Goal: Feedback & Contribution: Submit feedback/report problem

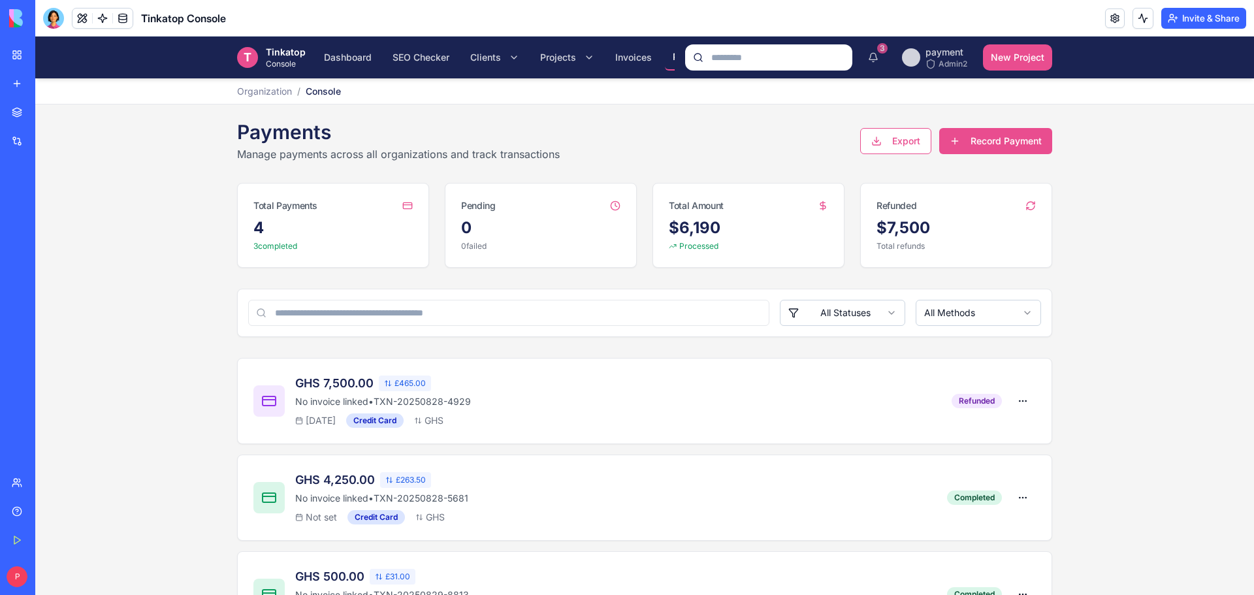
click at [22, 517] on link "Help" at bounding box center [30, 511] width 52 height 26
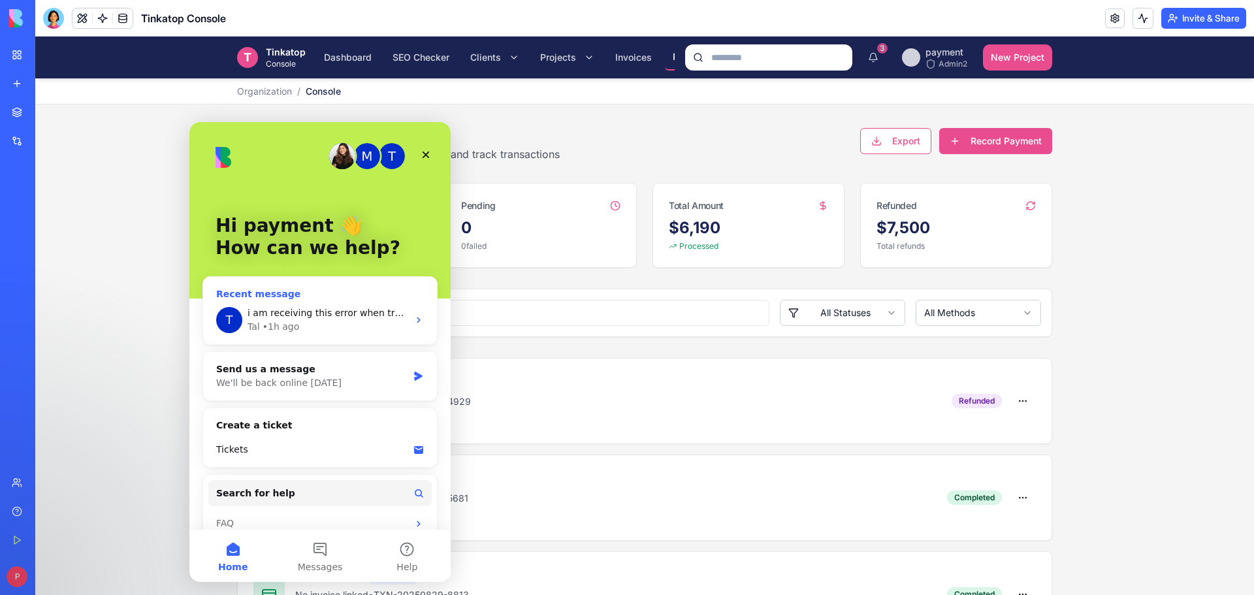
click at [327, 332] on div "Tal • 1h ago" at bounding box center [327, 327] width 161 height 14
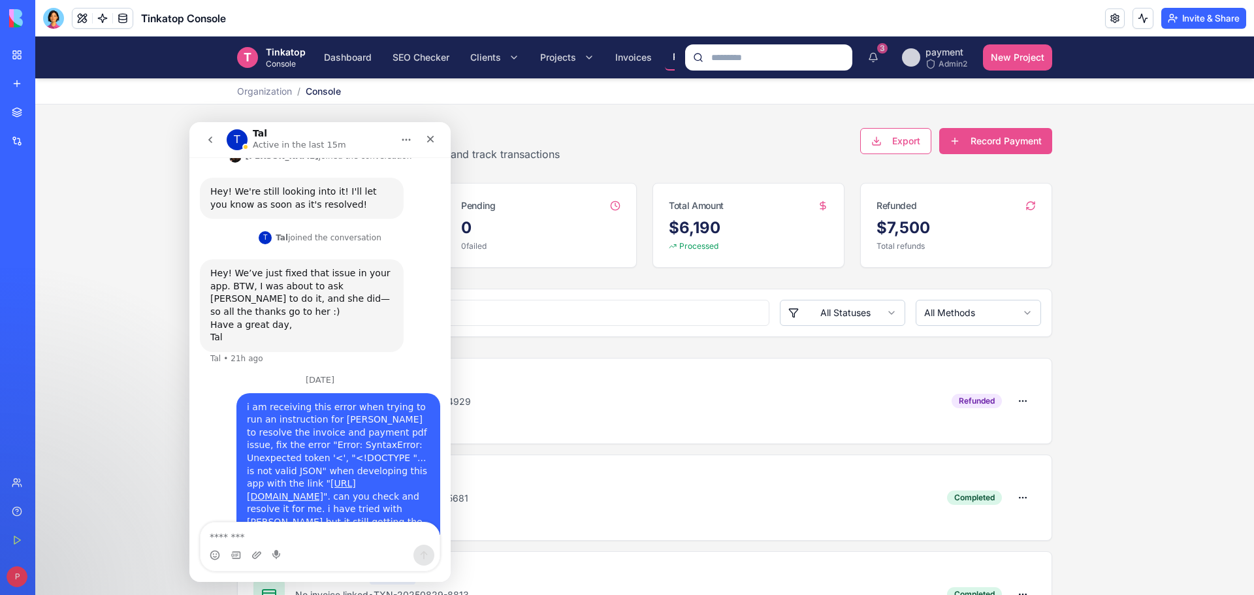
scroll to position [283, 0]
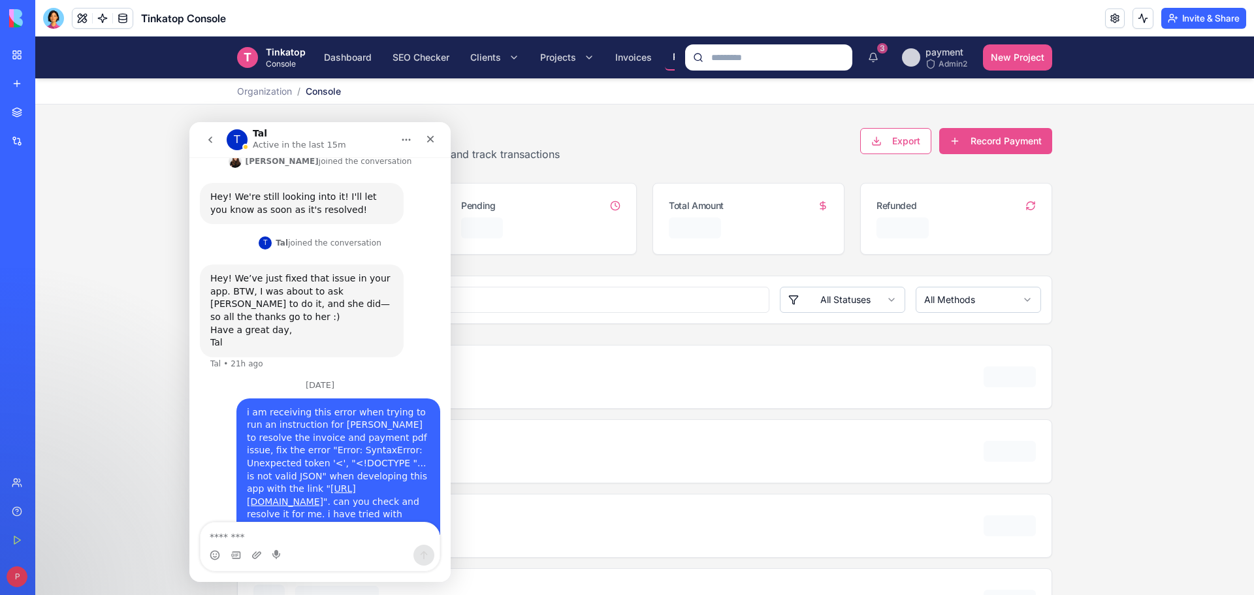
scroll to position [283, 0]
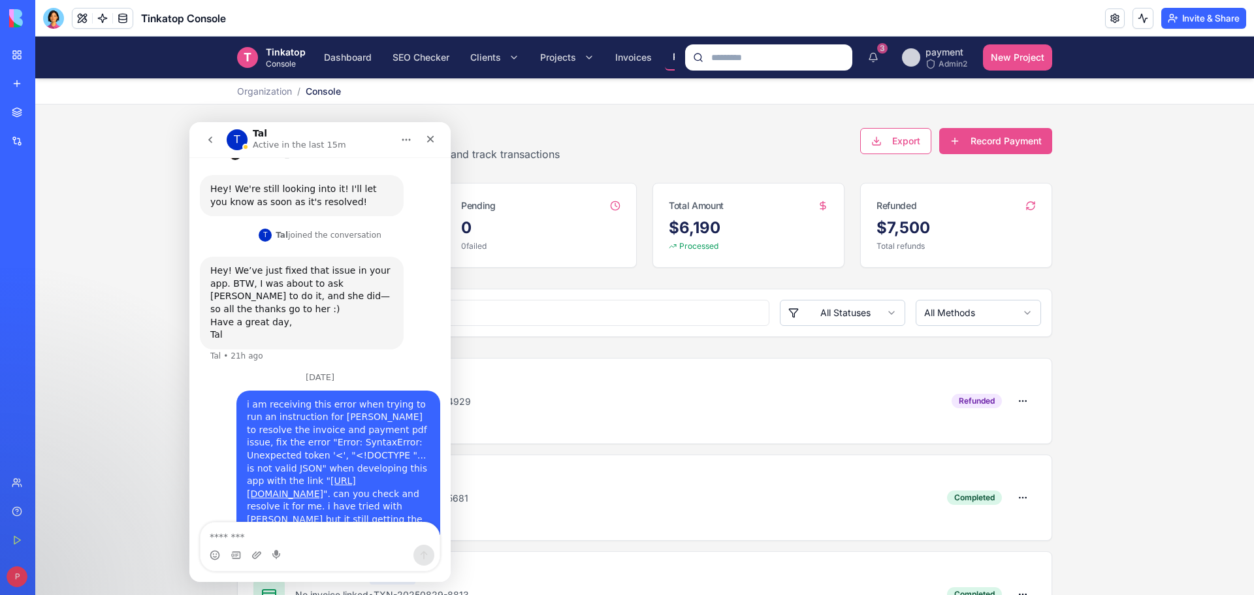
click at [327, 541] on textarea "Message…" at bounding box center [319, 533] width 239 height 22
type textarea "**********"
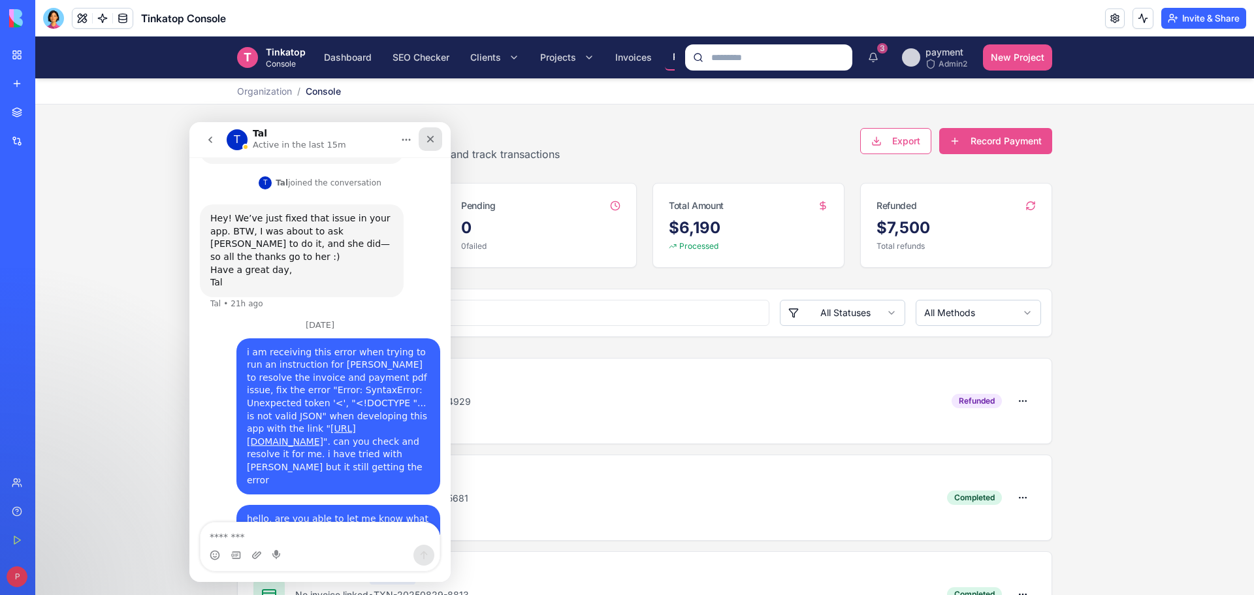
click at [430, 141] on icon "Close" at bounding box center [430, 139] width 10 height 10
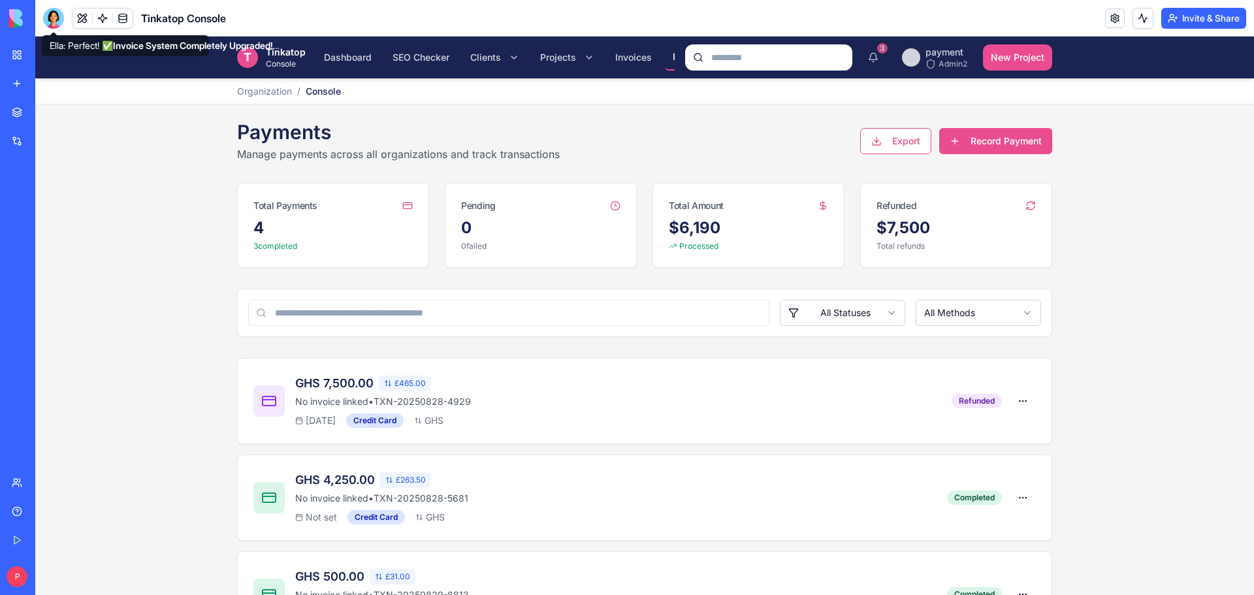
click at [54, 16] on div at bounding box center [53, 18] width 21 height 21
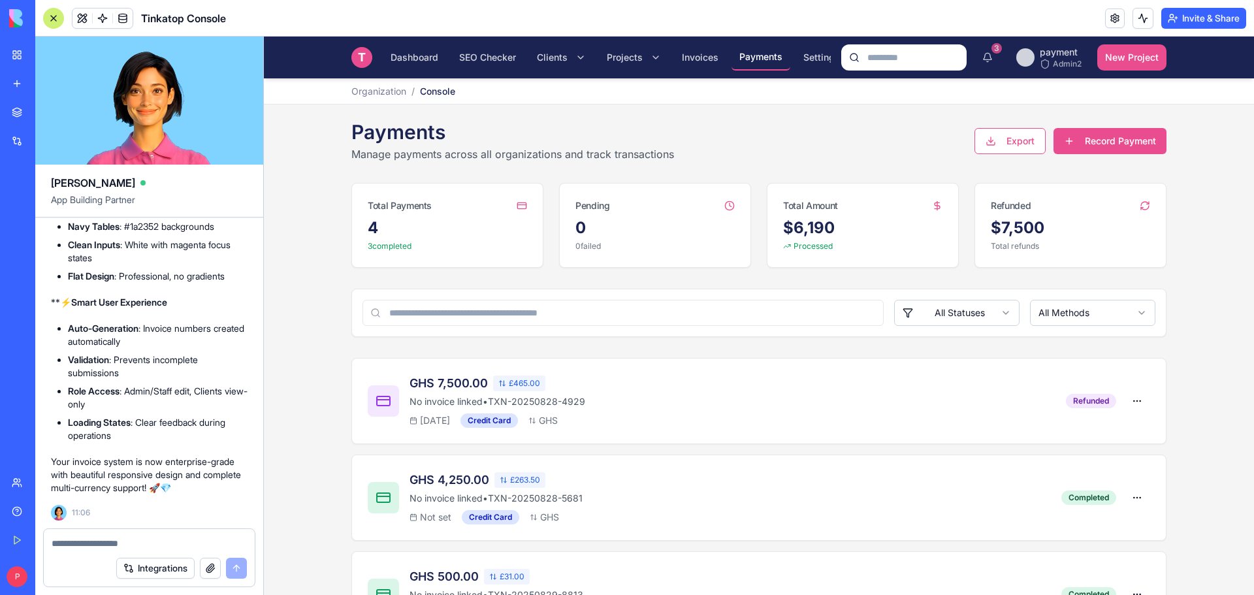
scroll to position [25571, 0]
drag, startPoint x: 110, startPoint y: 534, endPoint x: 86, endPoint y: 546, distance: 26.9
click at [86, 546] on textarea at bounding box center [149, 543] width 195 height 13
paste textarea "**********"
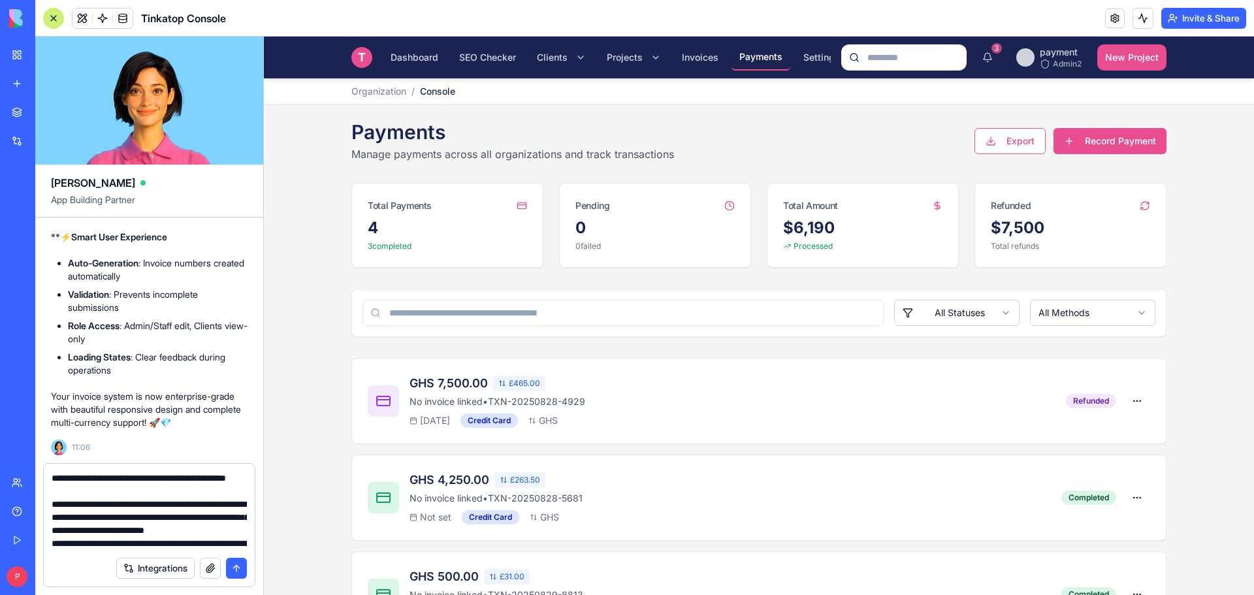
scroll to position [260, 0]
type textarea "**********"
click at [236, 566] on button "submit" at bounding box center [236, 568] width 21 height 21
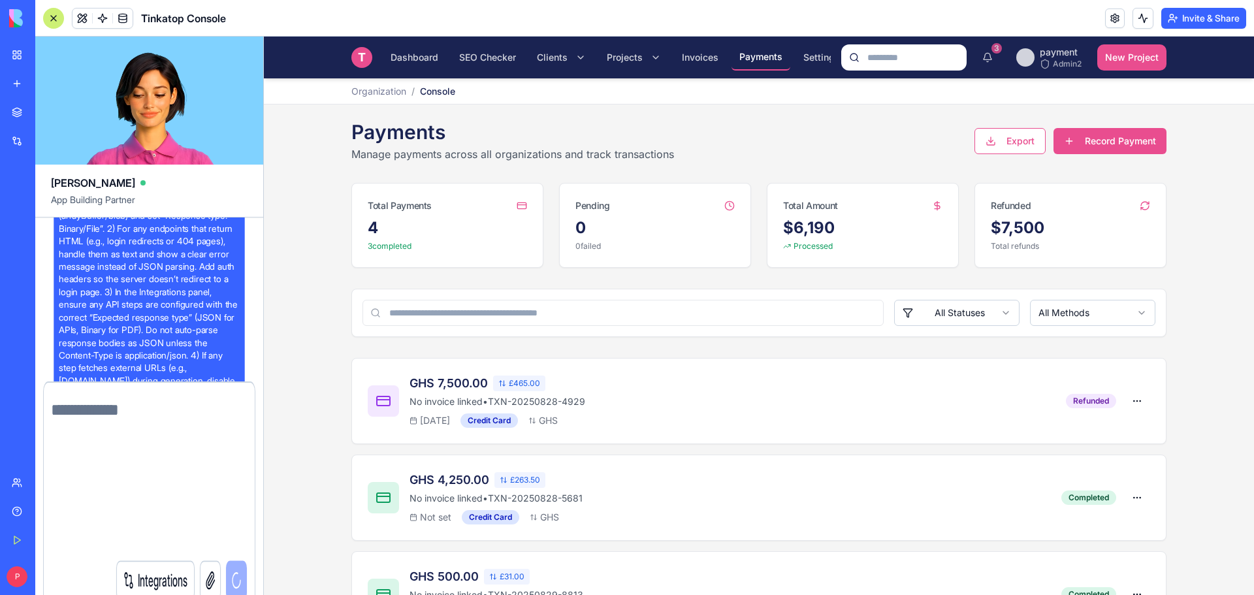
scroll to position [0, 0]
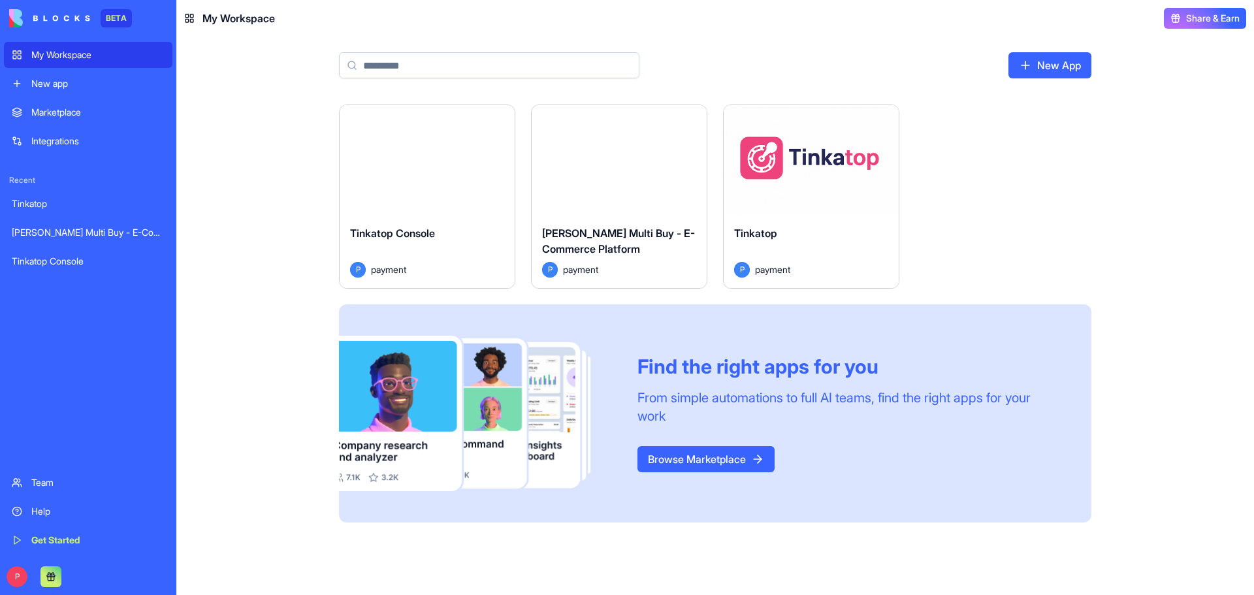
click at [458, 153] on button "Launch" at bounding box center [427, 160] width 98 height 26
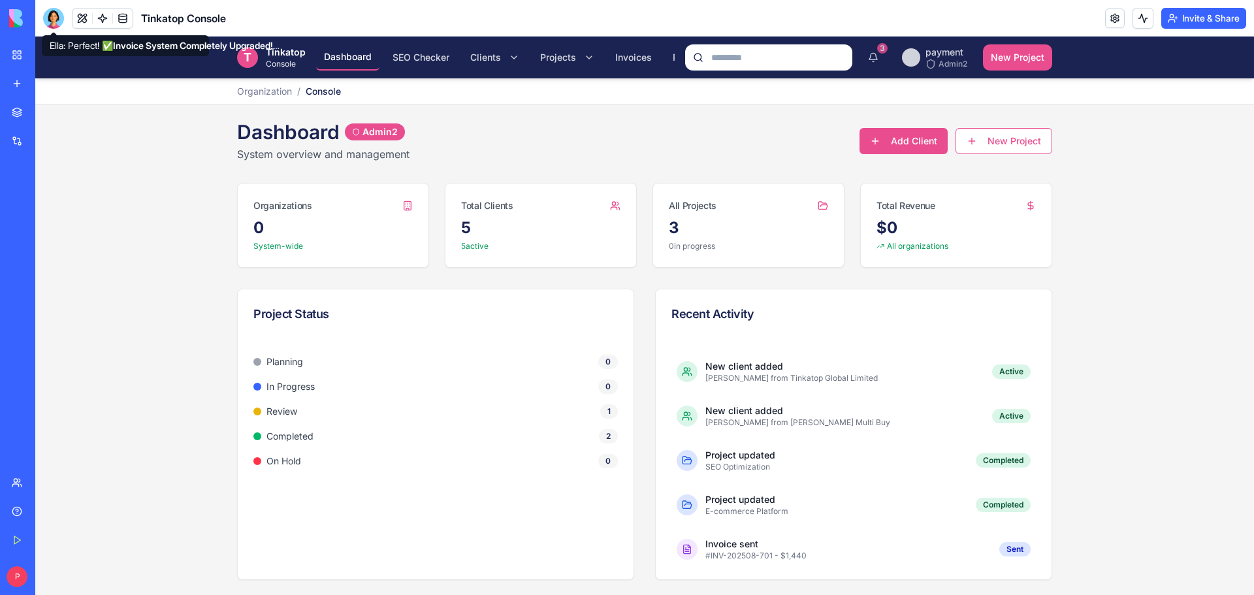
click at [52, 16] on div at bounding box center [53, 18] width 21 height 21
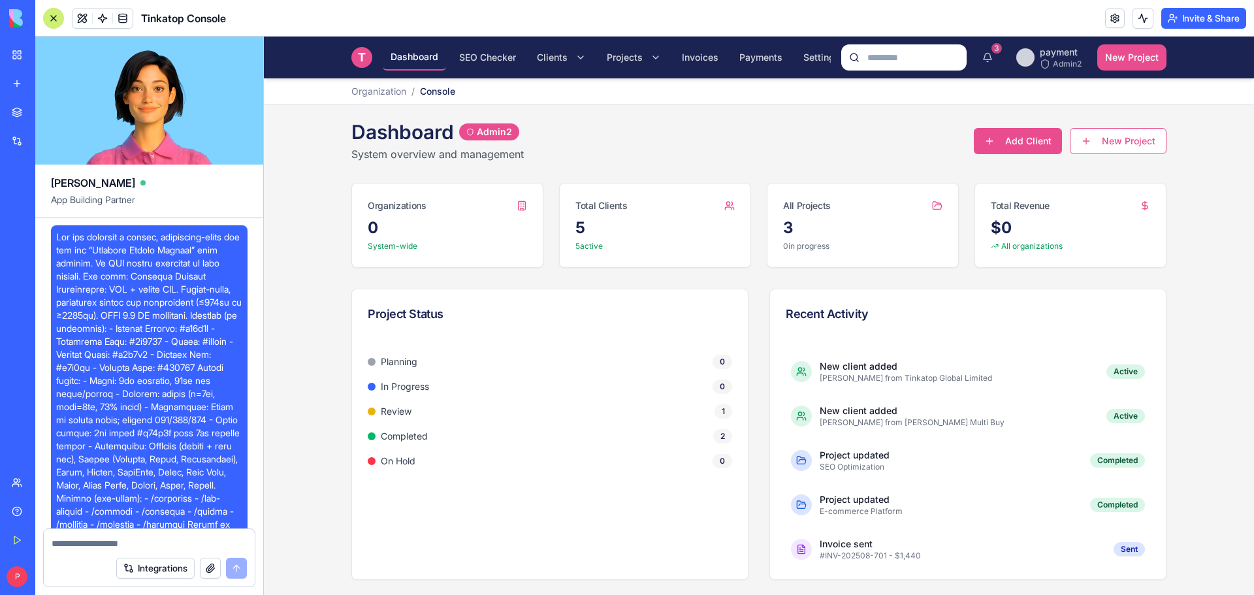
scroll to position [25571, 0]
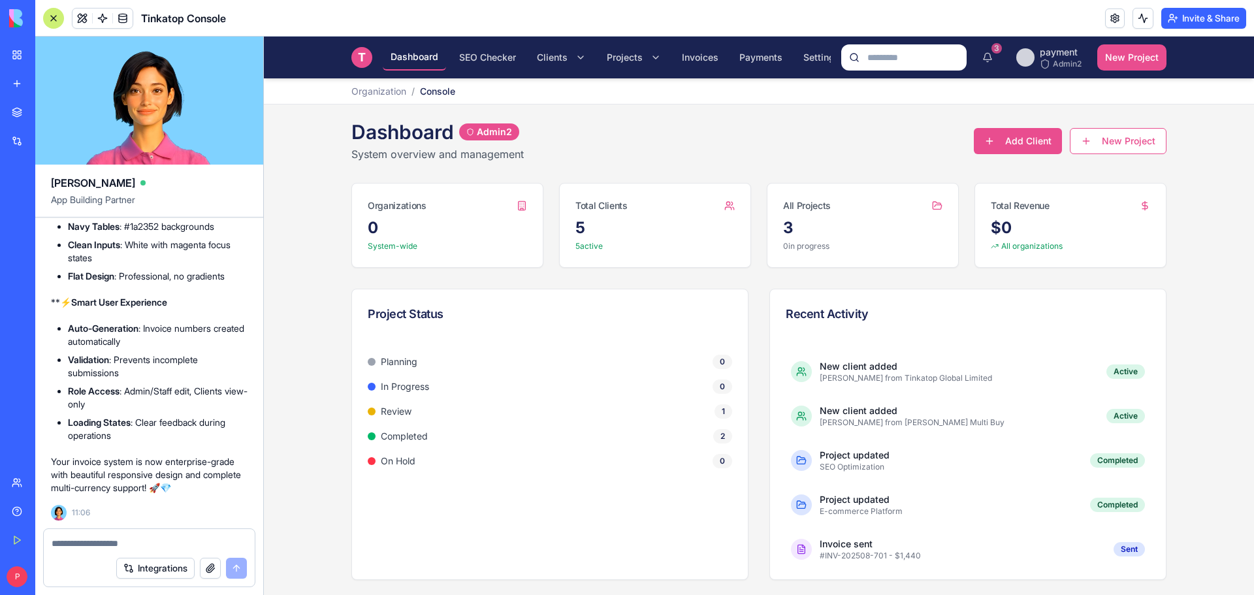
paste textarea "**********"
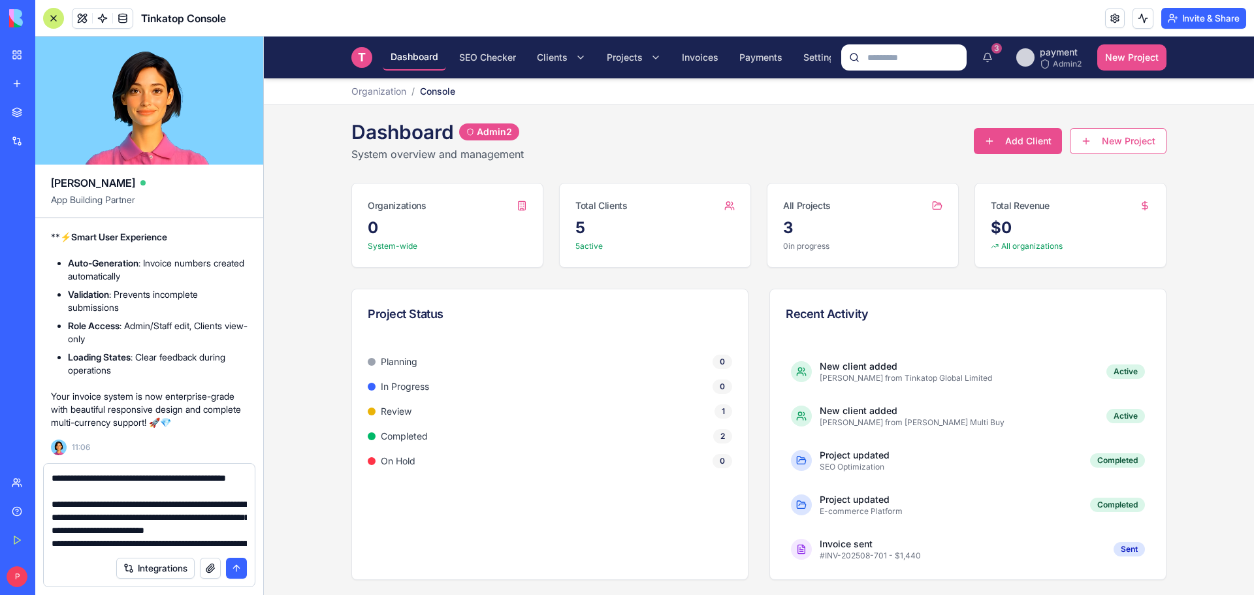
scroll to position [260, 0]
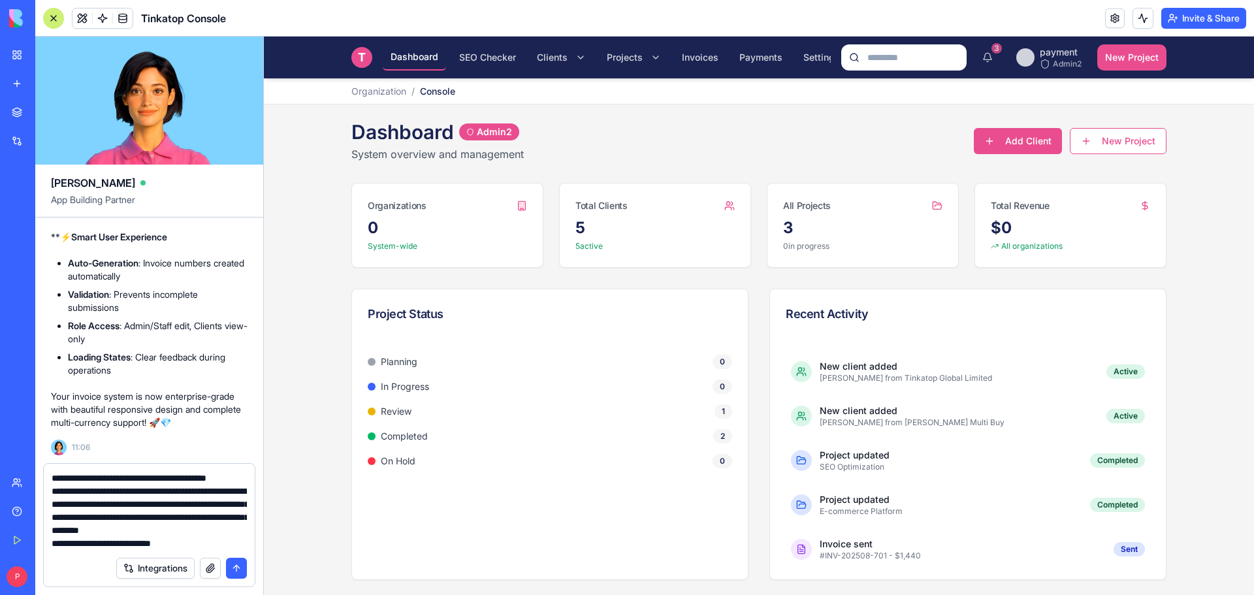
type textarea "**********"
click at [232, 569] on button "submit" at bounding box center [236, 568] width 21 height 21
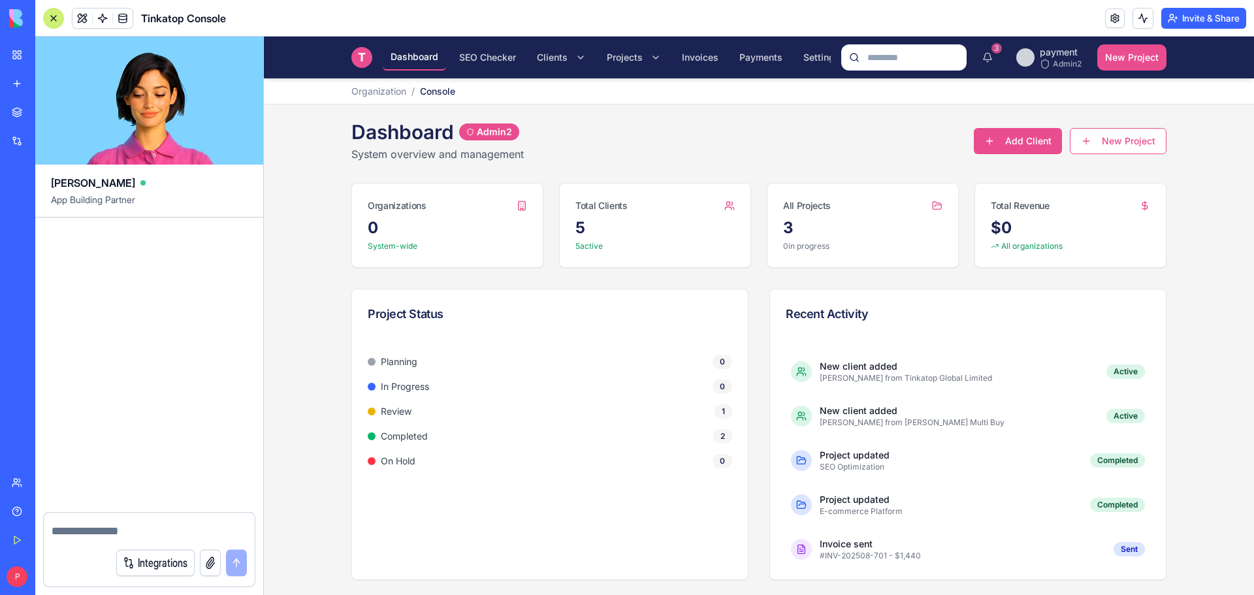
scroll to position [0, 0]
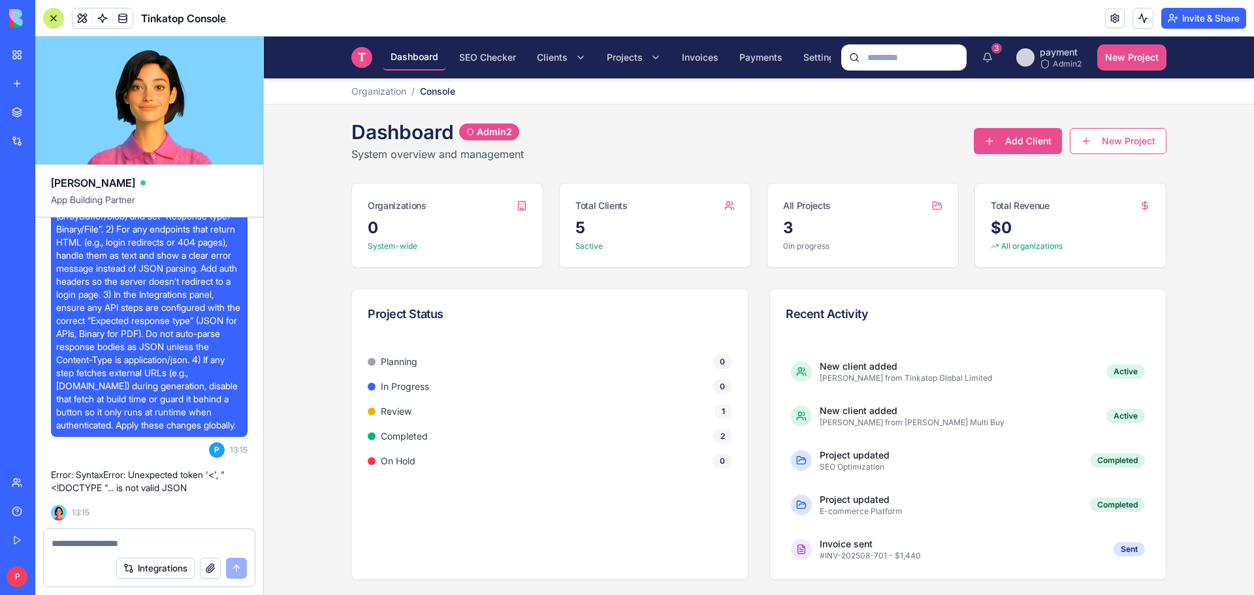
click at [126, 538] on textarea at bounding box center [149, 543] width 195 height 13
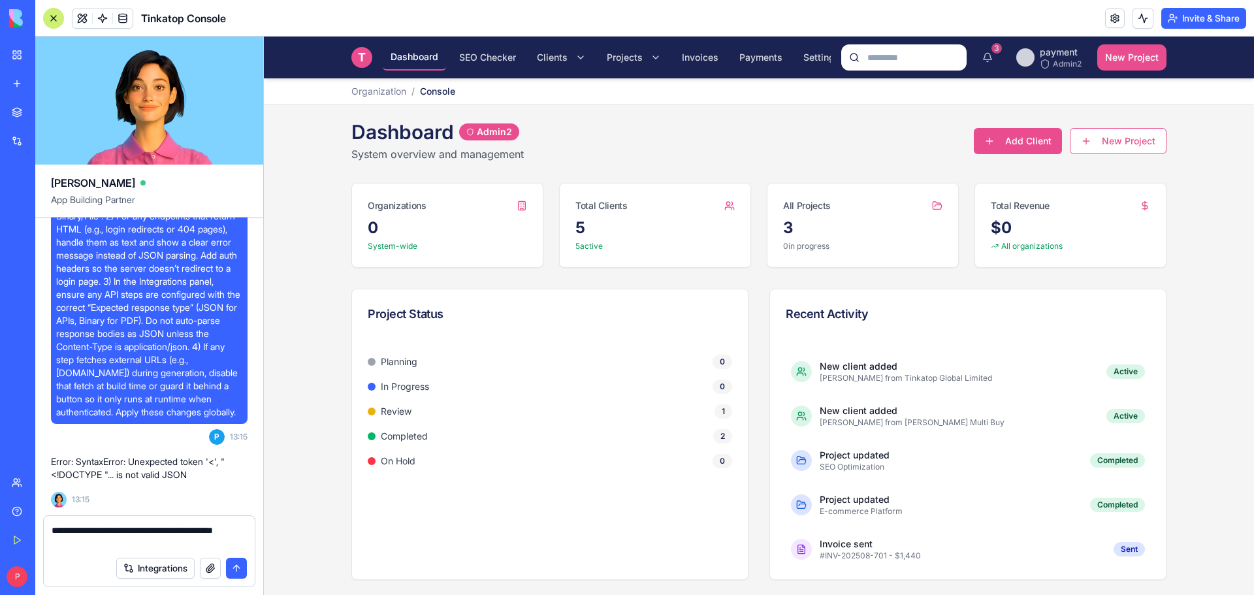
type textarea "**********"
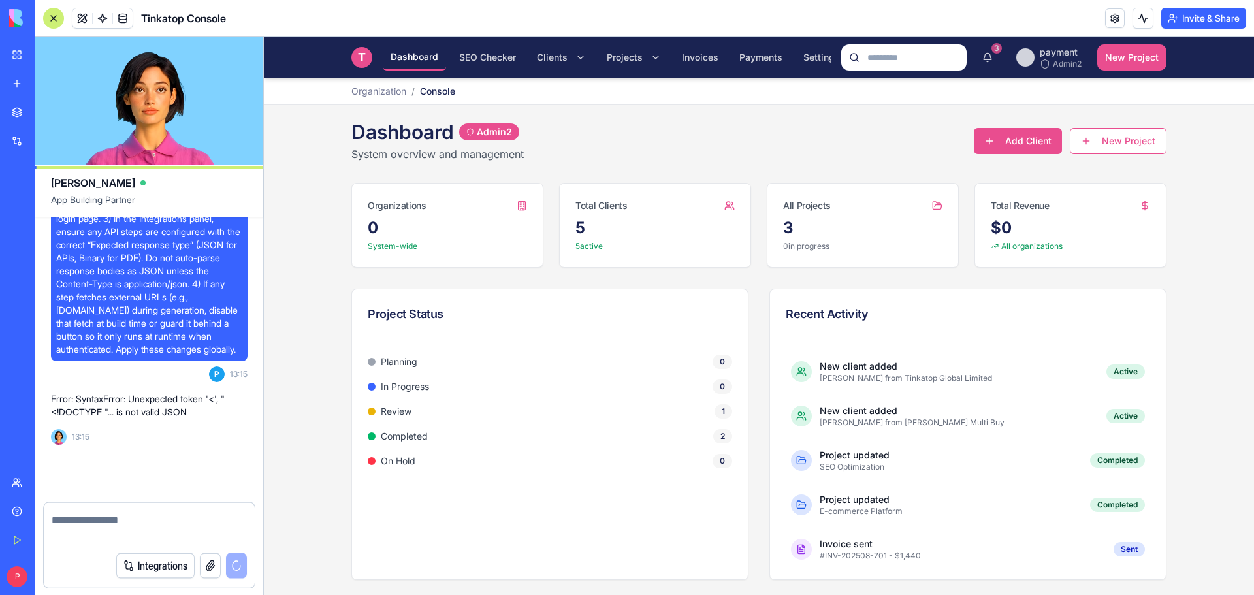
scroll to position [26083, 0]
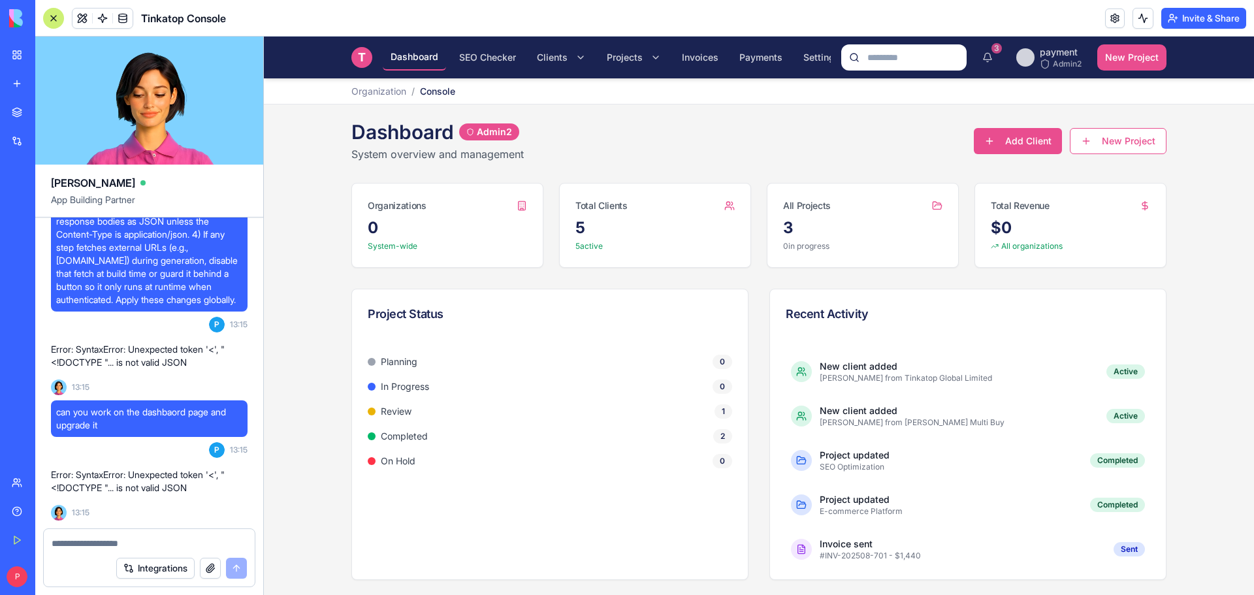
click at [39, 513] on div "Help" at bounding box center [39, 511] width 17 height 13
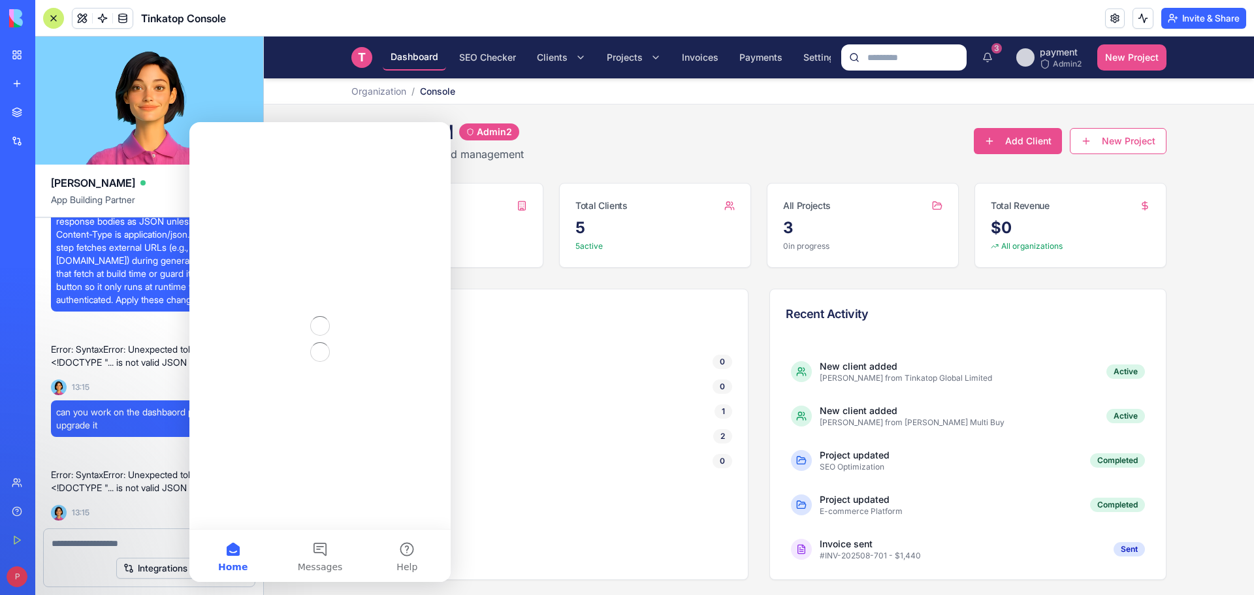
scroll to position [0, 0]
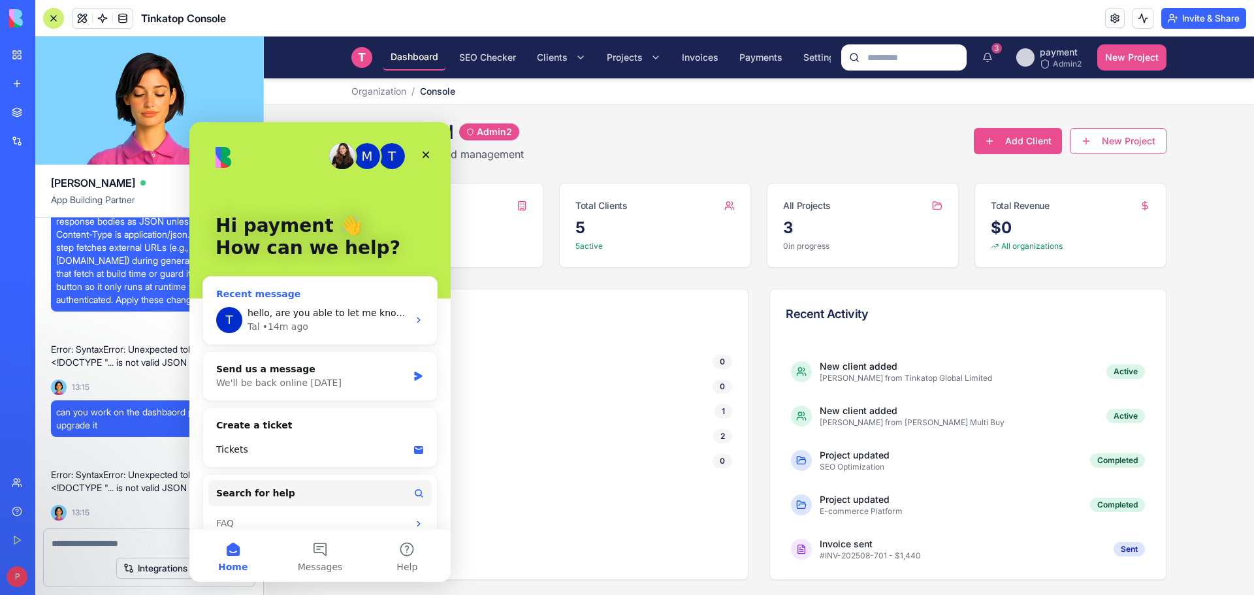
click at [278, 311] on span "hello, are you able to let me know what is happening" at bounding box center [368, 313] width 243 height 10
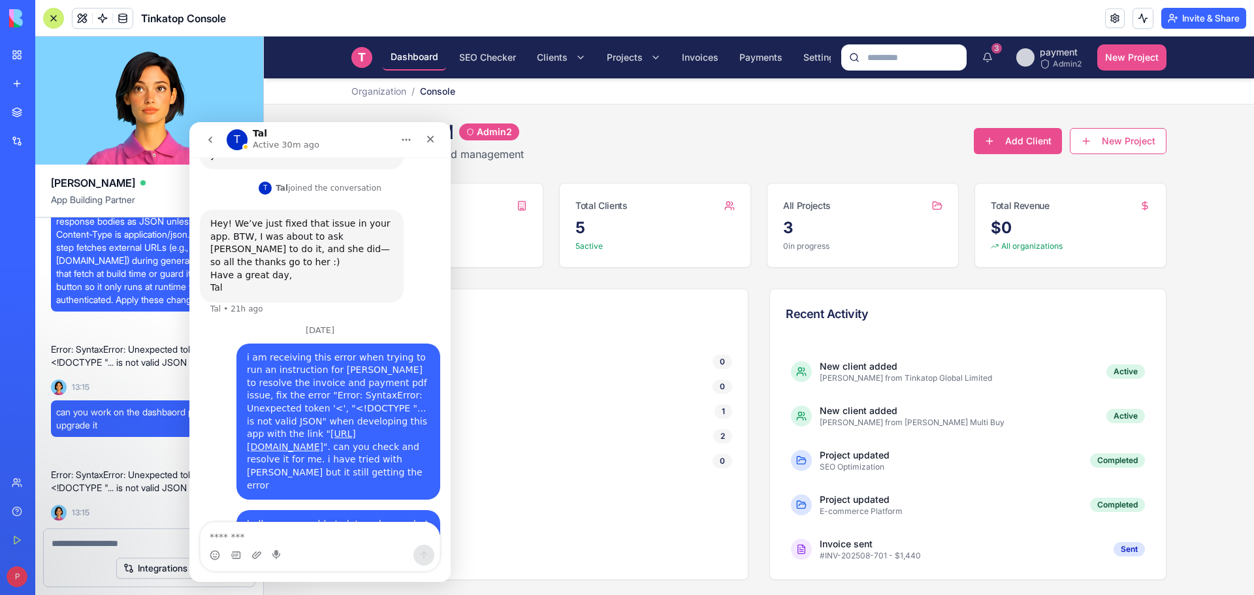
scroll to position [335, 0]
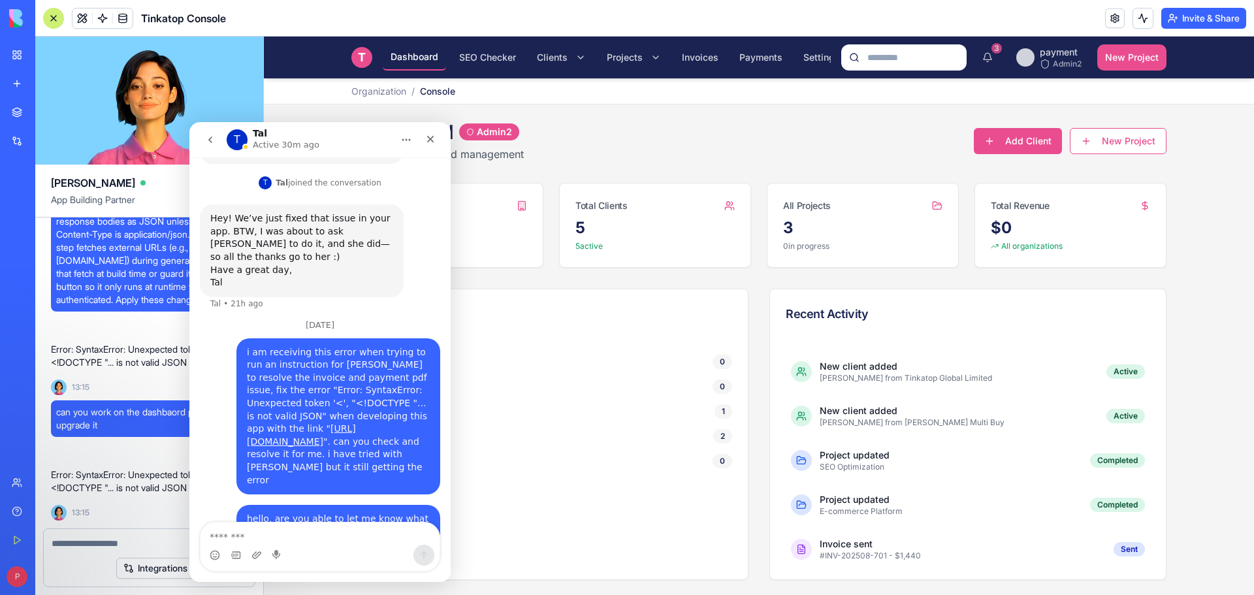
click at [203, 138] on button "go back" at bounding box center [210, 139] width 25 height 25
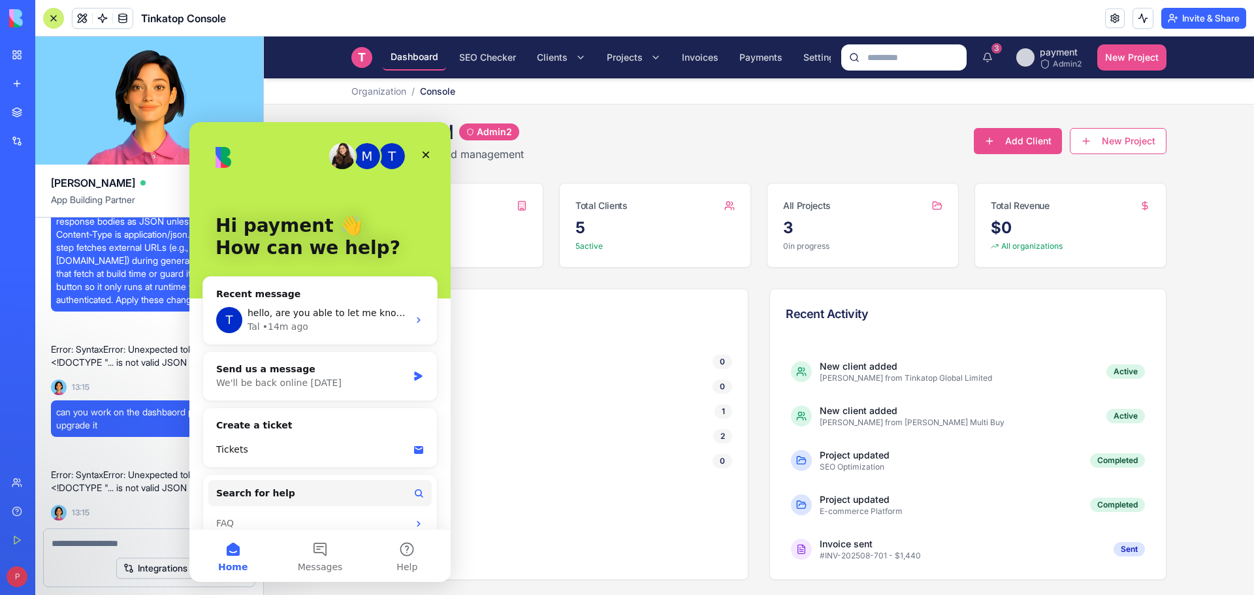
click at [360, 156] on div "M" at bounding box center [367, 156] width 26 height 26
click at [273, 432] on div "Tickets" at bounding box center [320, 449] width 234 height 35
click at [414, 450] on icon "Intercom messenger" at bounding box center [418, 450] width 9 height 8
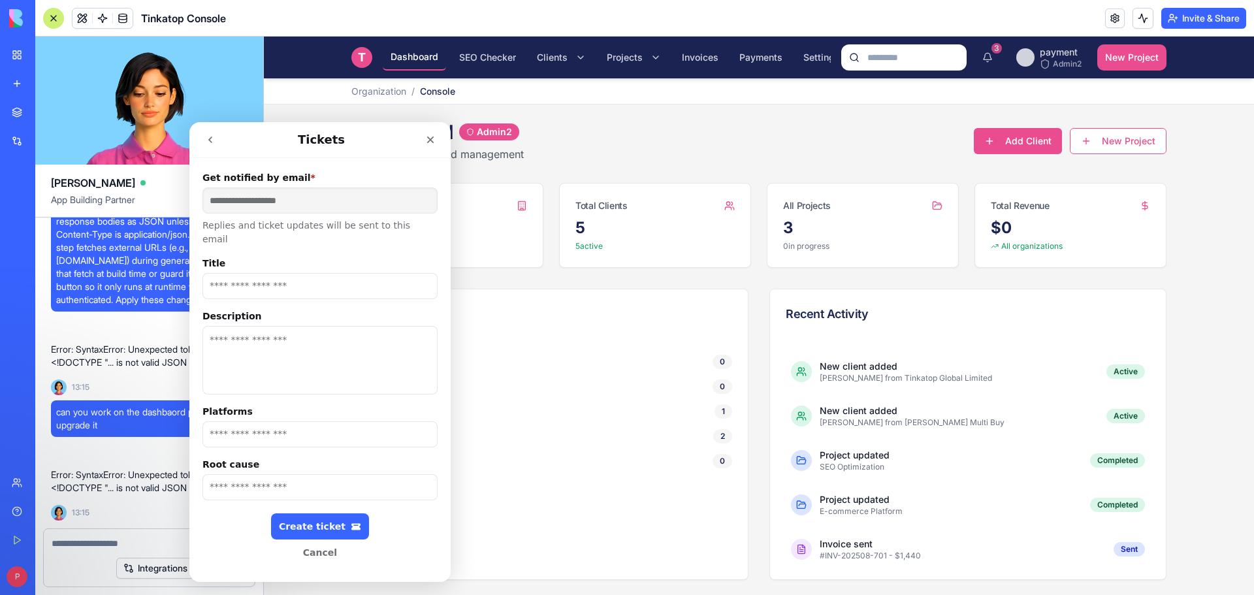
click at [296, 474] on input "Root cause" at bounding box center [319, 487] width 235 height 26
click at [143, 407] on span "can you work on the dashbaord page and upgrade it" at bounding box center [149, 419] width 186 height 26
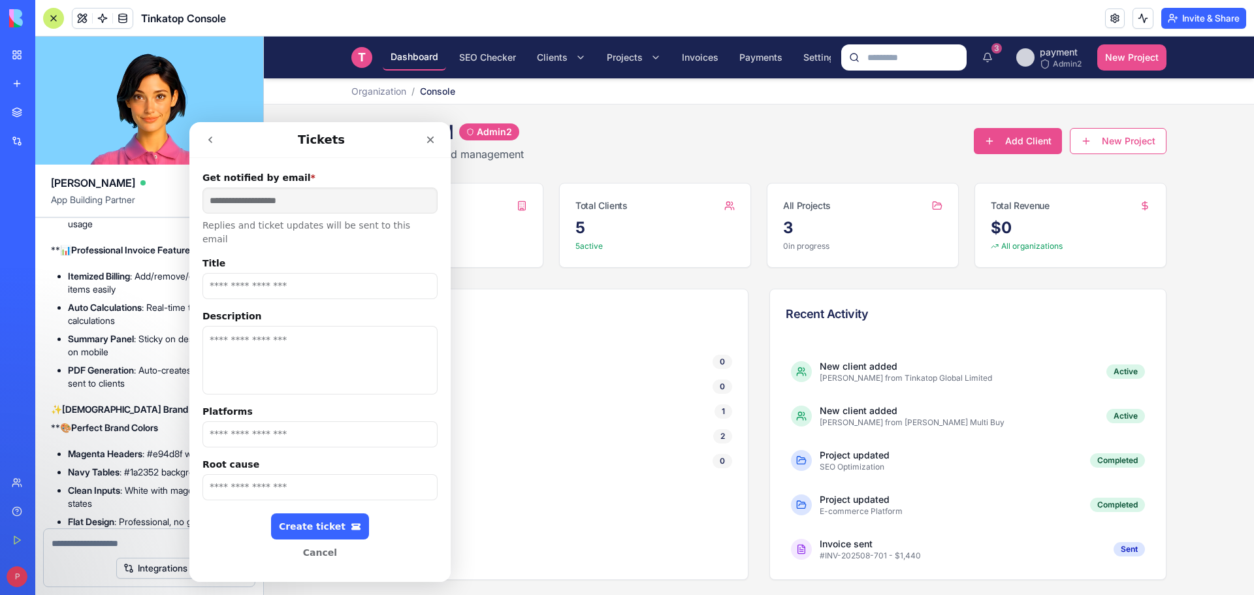
scroll to position [24319, 0]
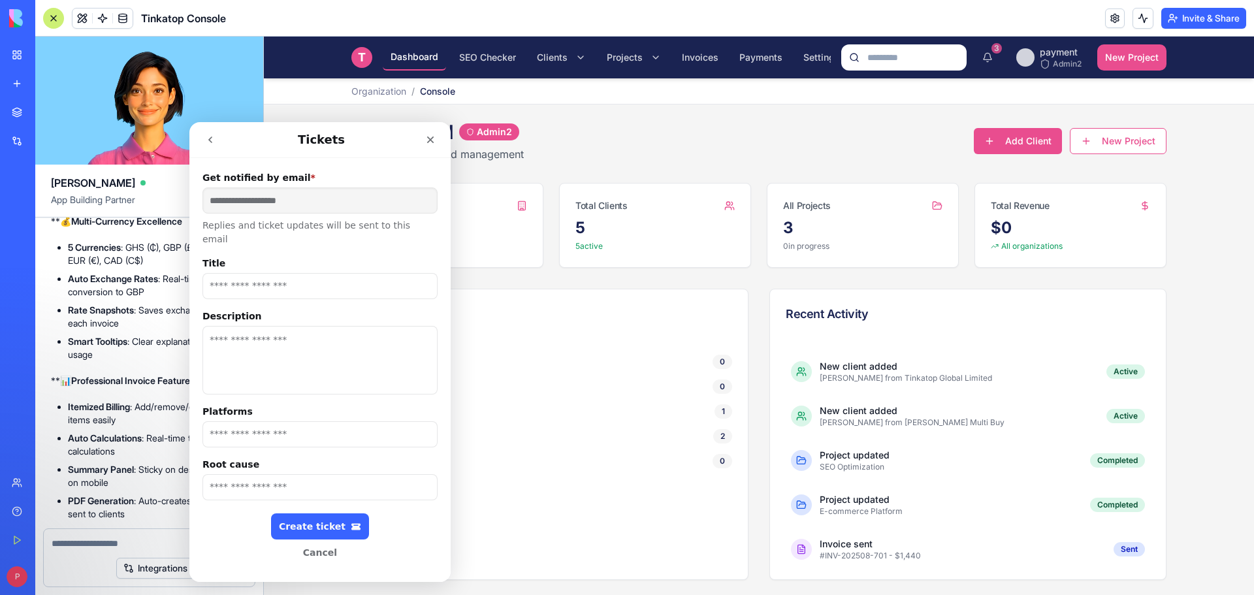
click at [212, 138] on icon "go back" at bounding box center [210, 140] width 10 height 10
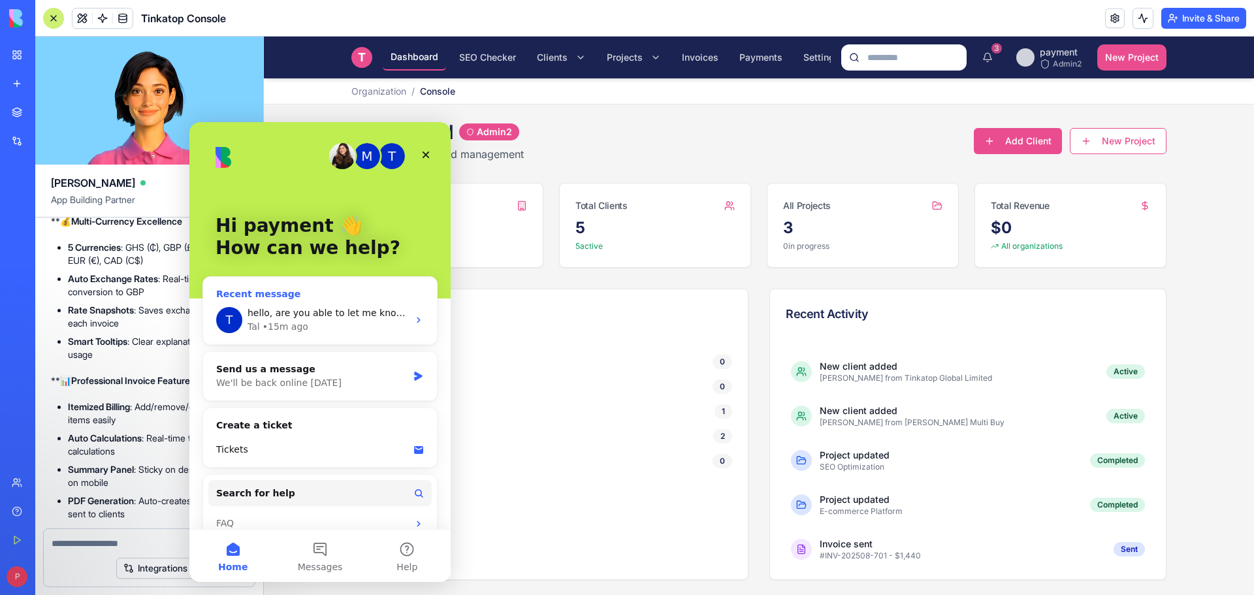
click at [289, 327] on div "• 15m ago" at bounding box center [286, 327] width 46 height 14
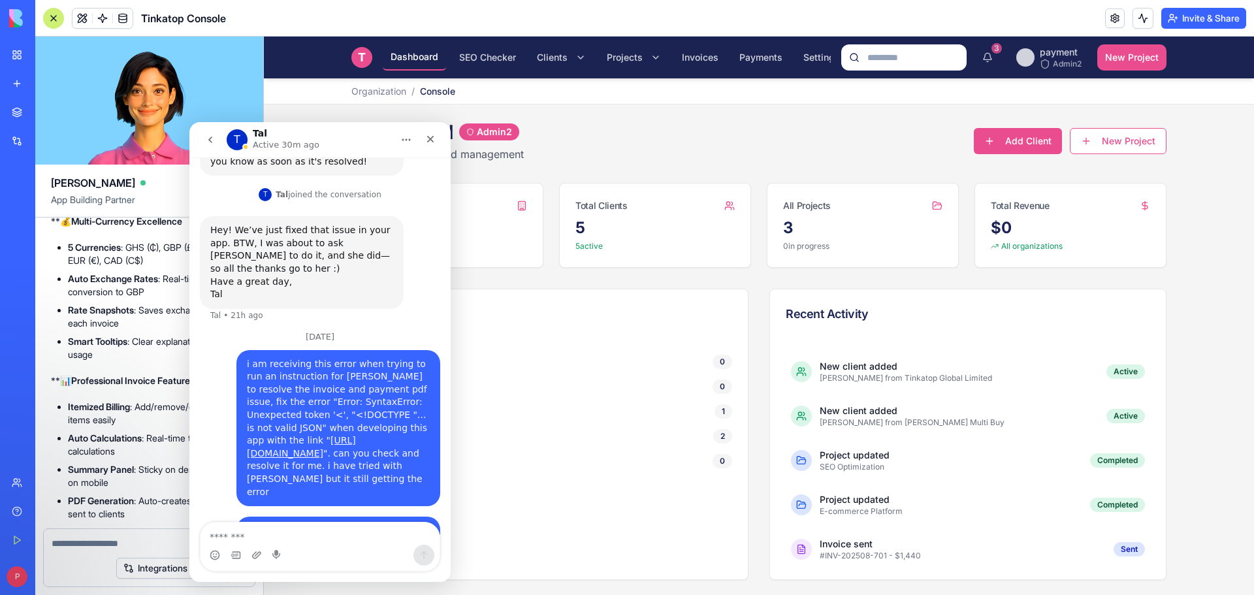
scroll to position [335, 0]
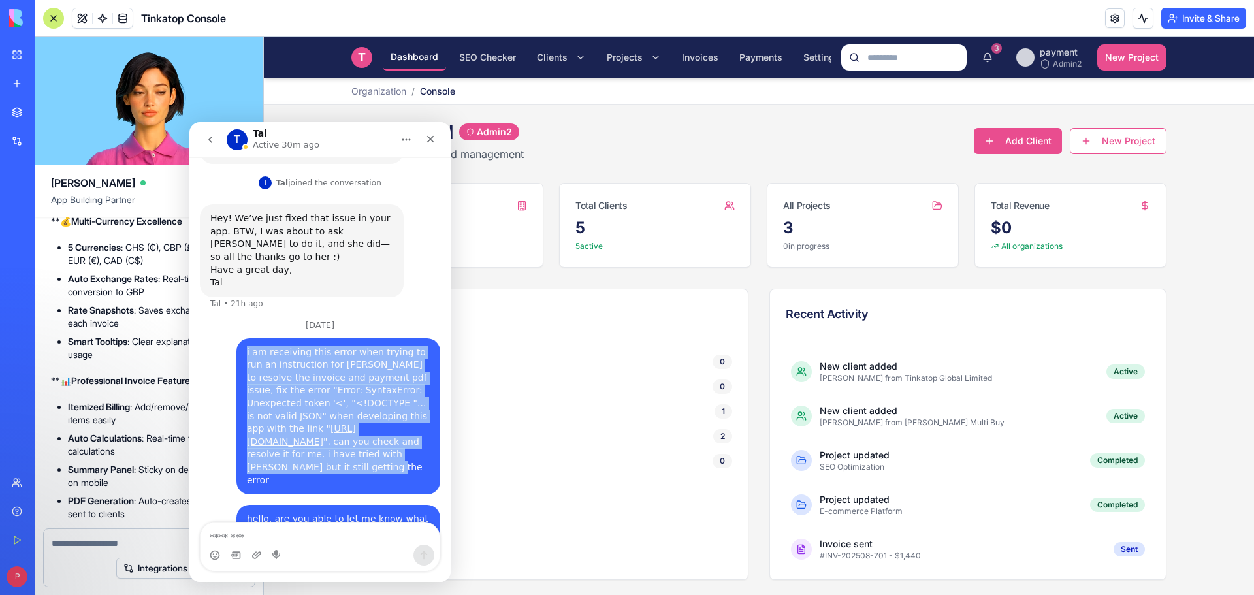
drag, startPoint x: 238, startPoint y: 313, endPoint x: 407, endPoint y: 443, distance: 213.2
click at [407, 443] on div "i am receiving this error when trying to run an instruction for ella to resolve…" at bounding box center [338, 416] width 204 height 157
copy div "i am receiving this error when trying to run an instruction for ella to resolve…"
click at [209, 142] on icon "go back" at bounding box center [210, 140] width 10 height 10
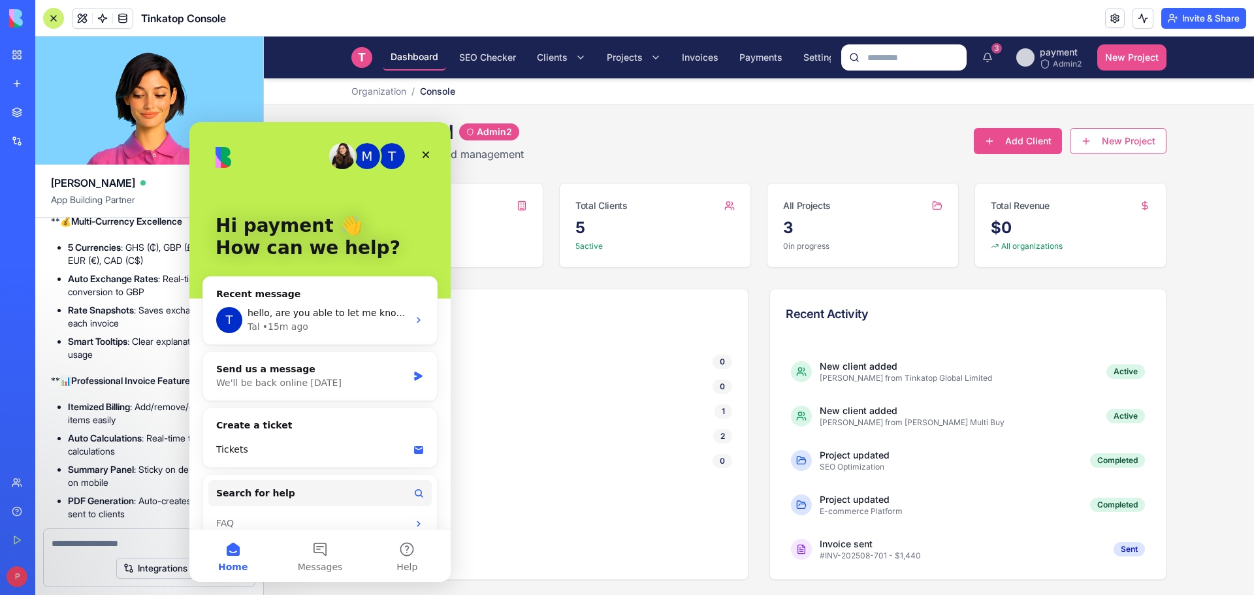
click at [293, 436] on div "Tickets" at bounding box center [320, 449] width 234 height 35
click at [414, 452] on icon "Intercom messenger" at bounding box center [418, 450] width 9 height 8
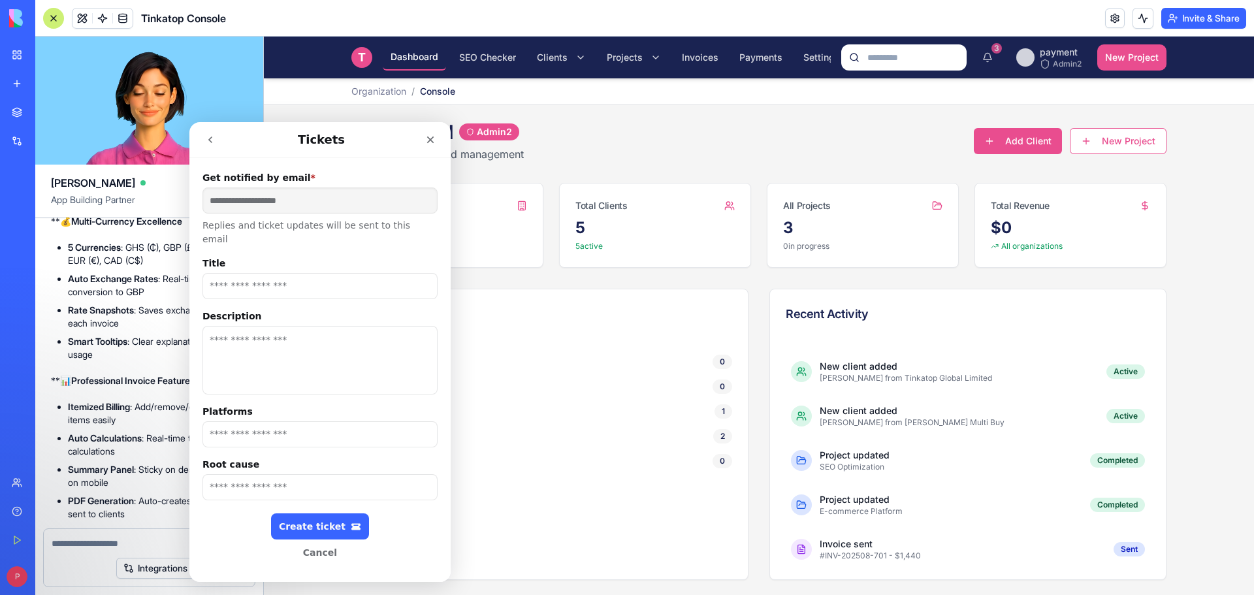
click at [254, 333] on textarea "Description" at bounding box center [319, 360] width 235 height 69
paste textarea "**********"
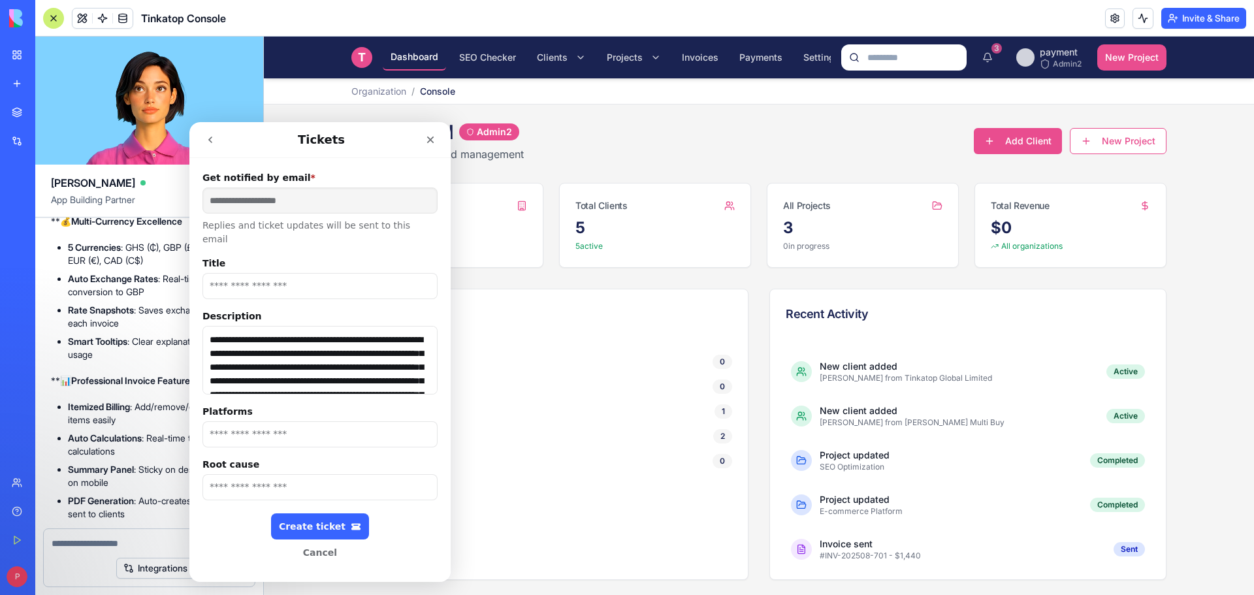
scroll to position [76, 0]
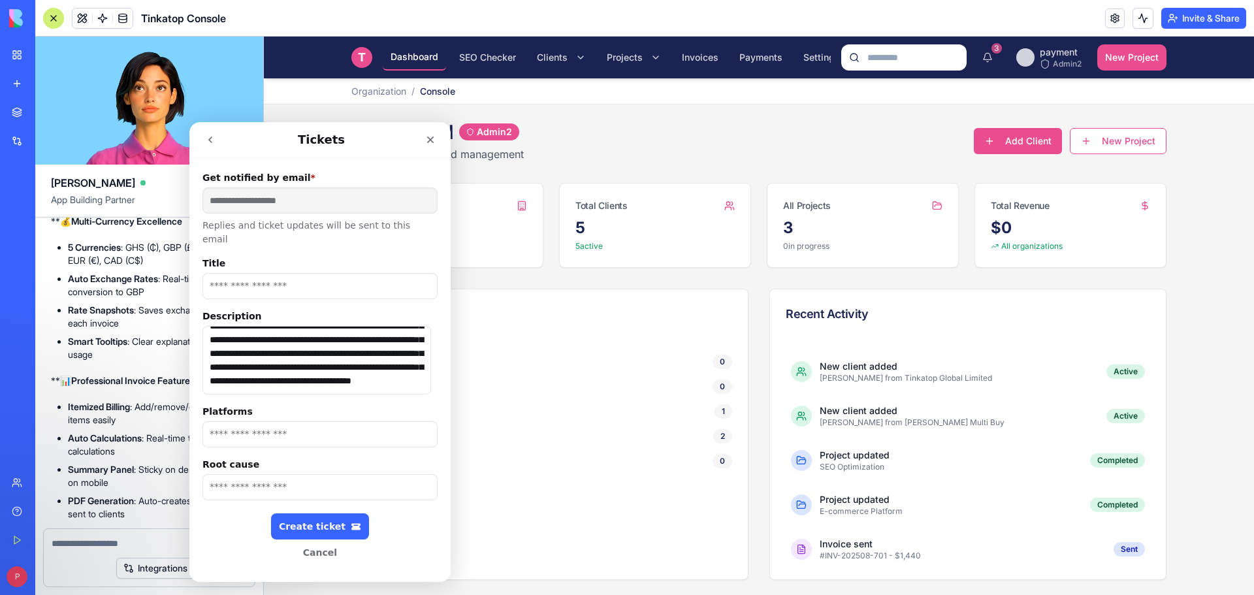
type textarea "**********"
click at [257, 273] on input "Title" at bounding box center [319, 286] width 235 height 26
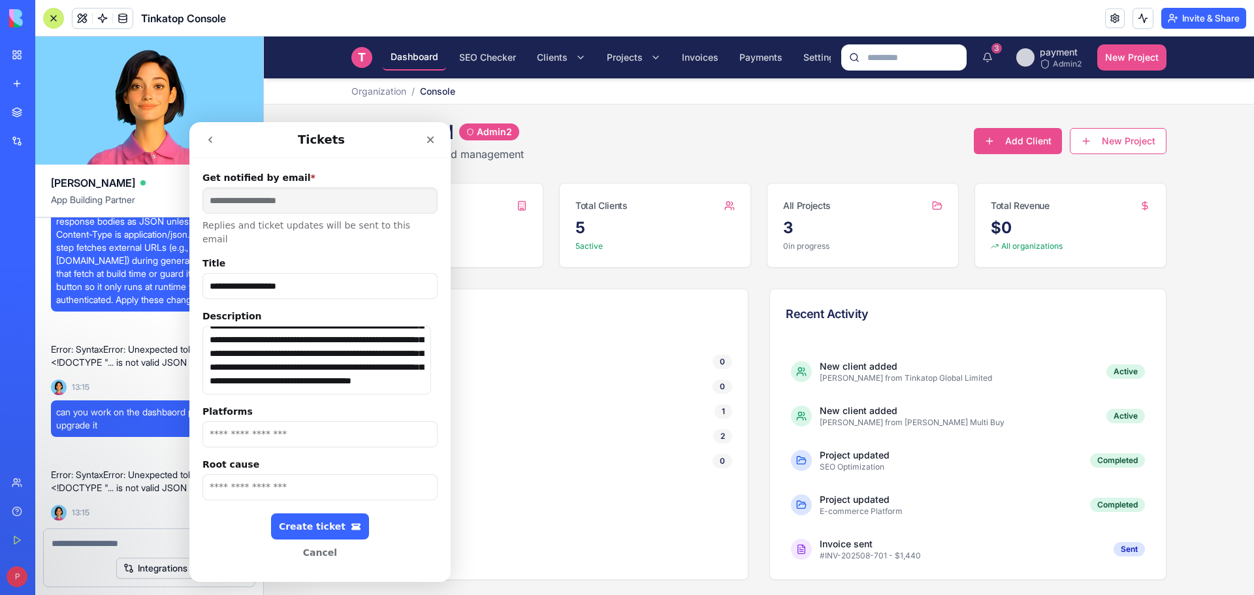
scroll to position [26083, 0]
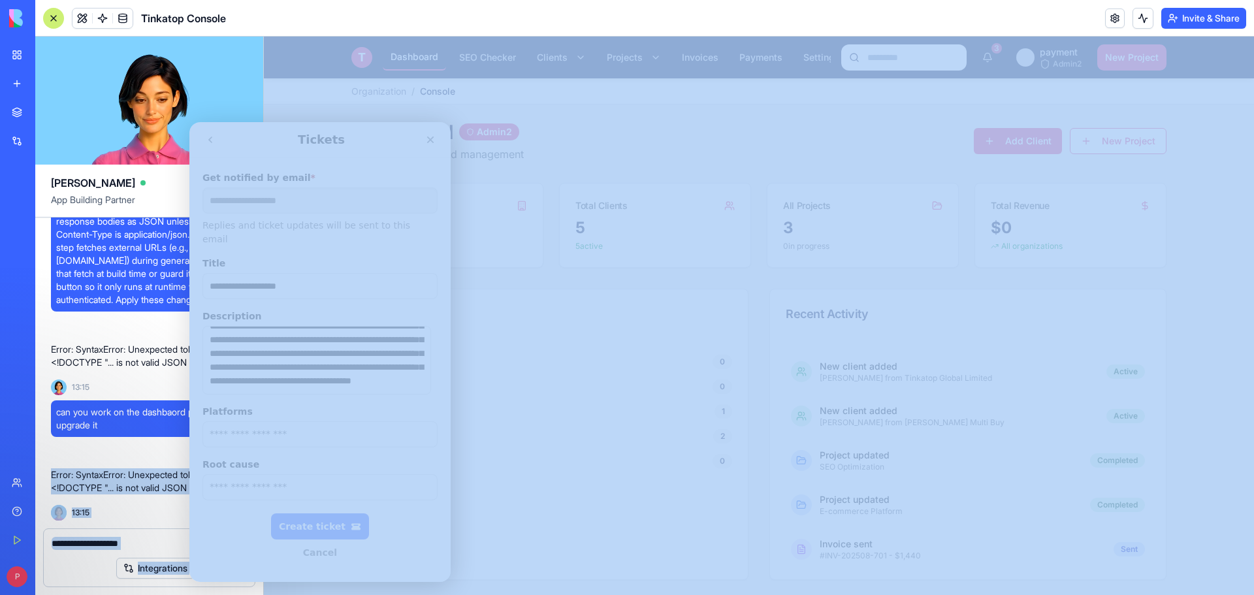
drag, startPoint x: 237, startPoint y: 599, endPoint x: 238, endPoint y: 497, distance: 102.5
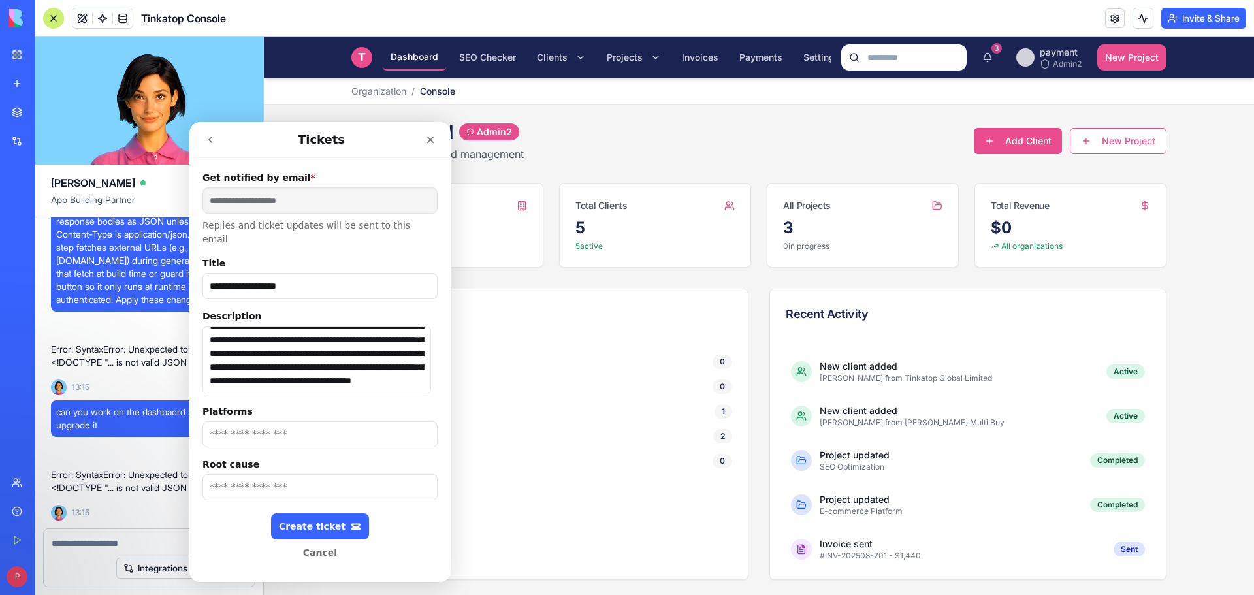
click at [128, 370] on div "Error: SyntaxError: Unexpected token '<', "<!DOCTYPE "... is not valid JSON" at bounding box center [149, 356] width 197 height 37
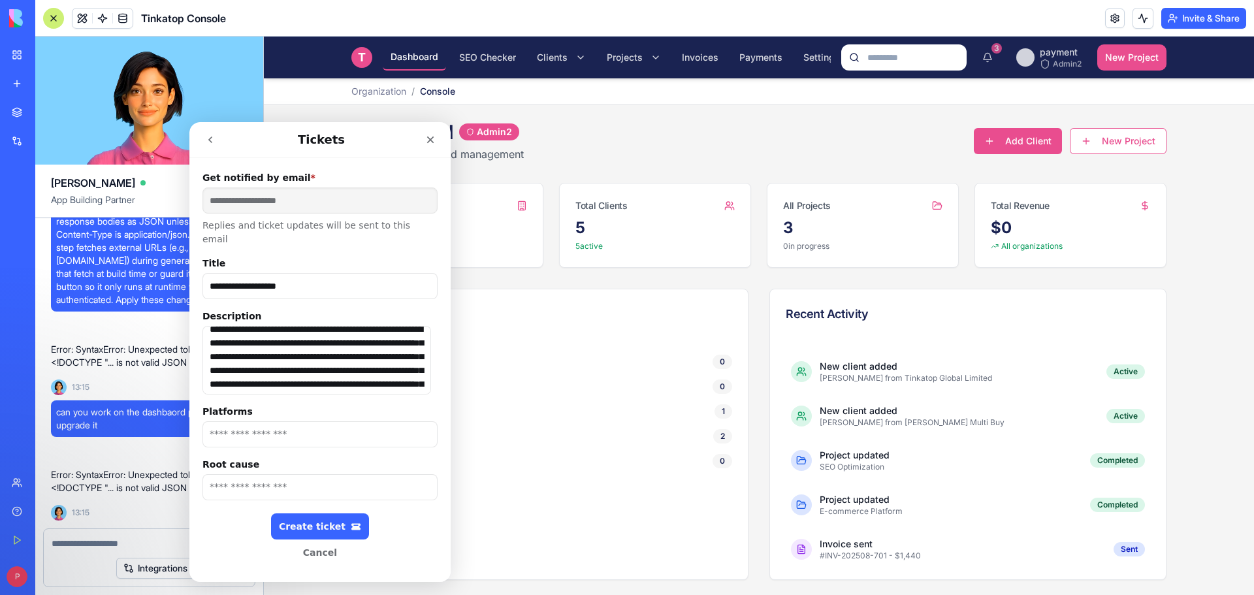
drag, startPoint x: 353, startPoint y: 359, endPoint x: 342, endPoint y: 342, distance: 20.7
click at [342, 342] on textarea "**********" at bounding box center [316, 360] width 229 height 69
click at [317, 279] on input "**********" at bounding box center [319, 286] width 235 height 26
paste input "**********"
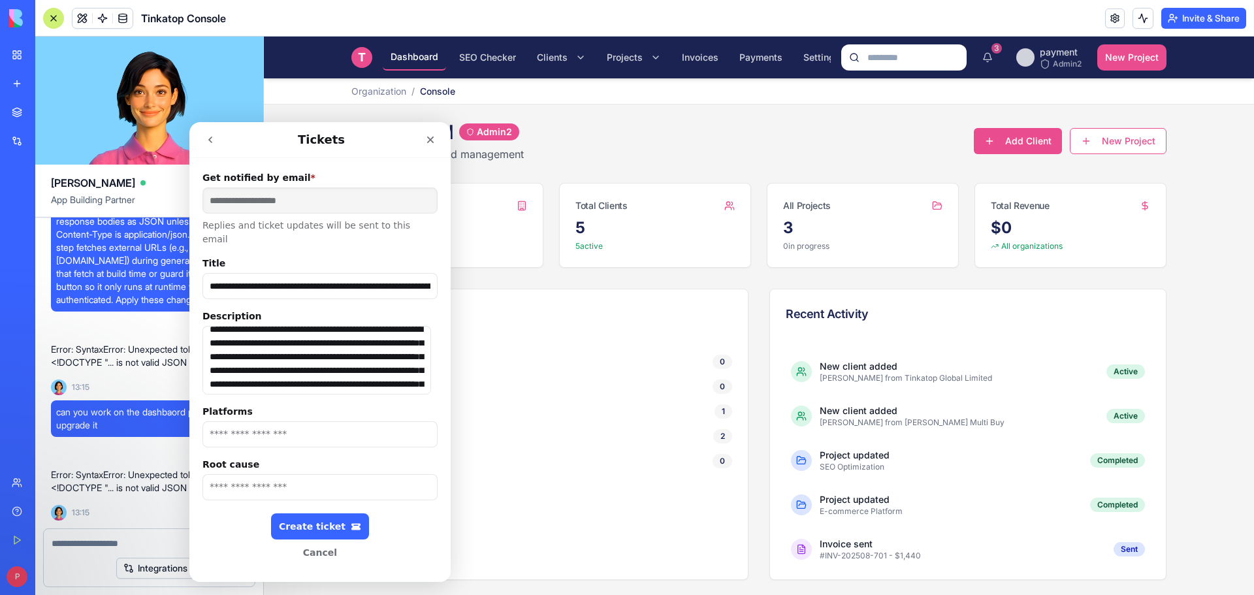
scroll to position [0, 78]
type input "**********"
click at [252, 423] on input "Platforms" at bounding box center [319, 434] width 235 height 26
paste input "**********"
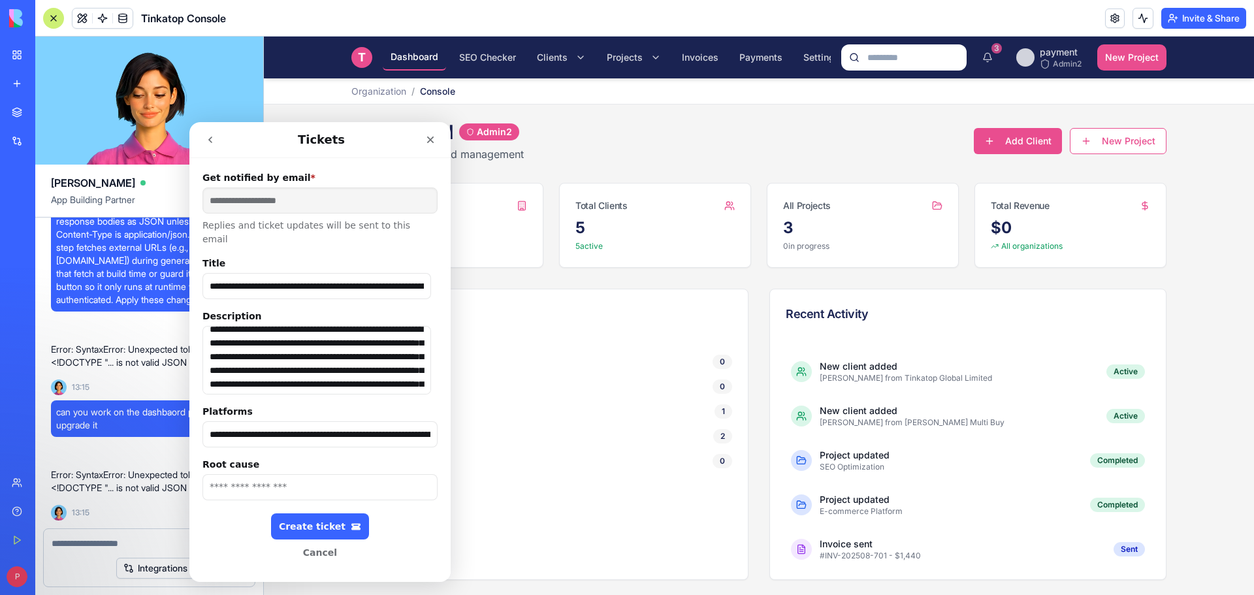
scroll to position [0, 208]
type input "**********"
click at [245, 474] on input "Root cause" at bounding box center [319, 487] width 235 height 26
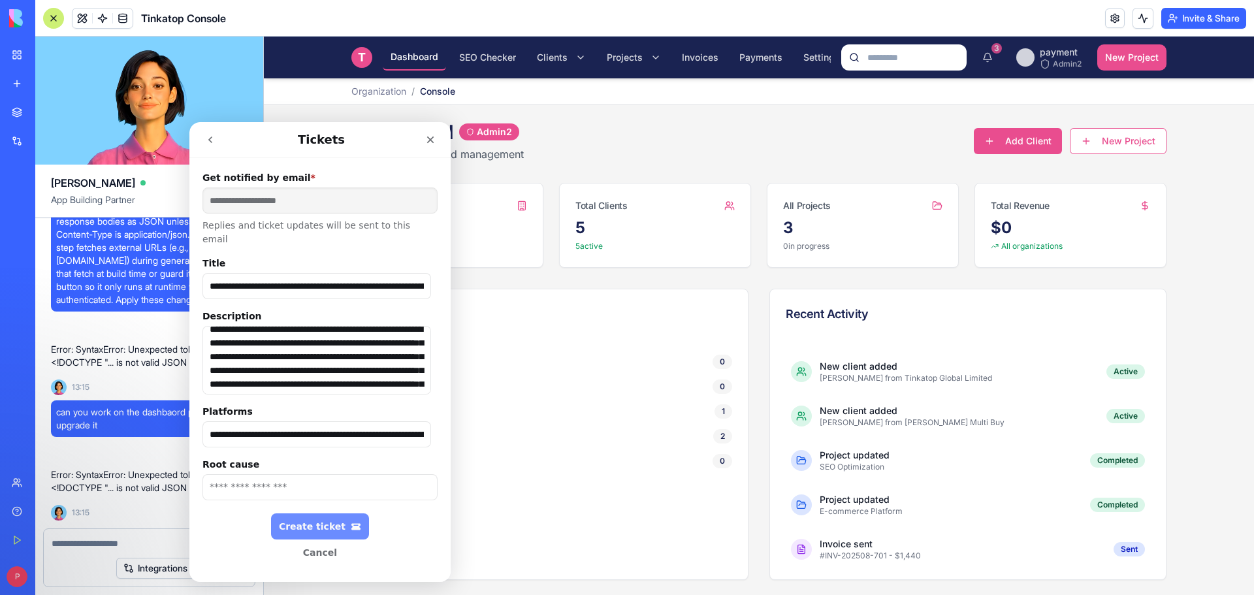
click at [308, 521] on div "Create ticket" at bounding box center [320, 526] width 82 height 11
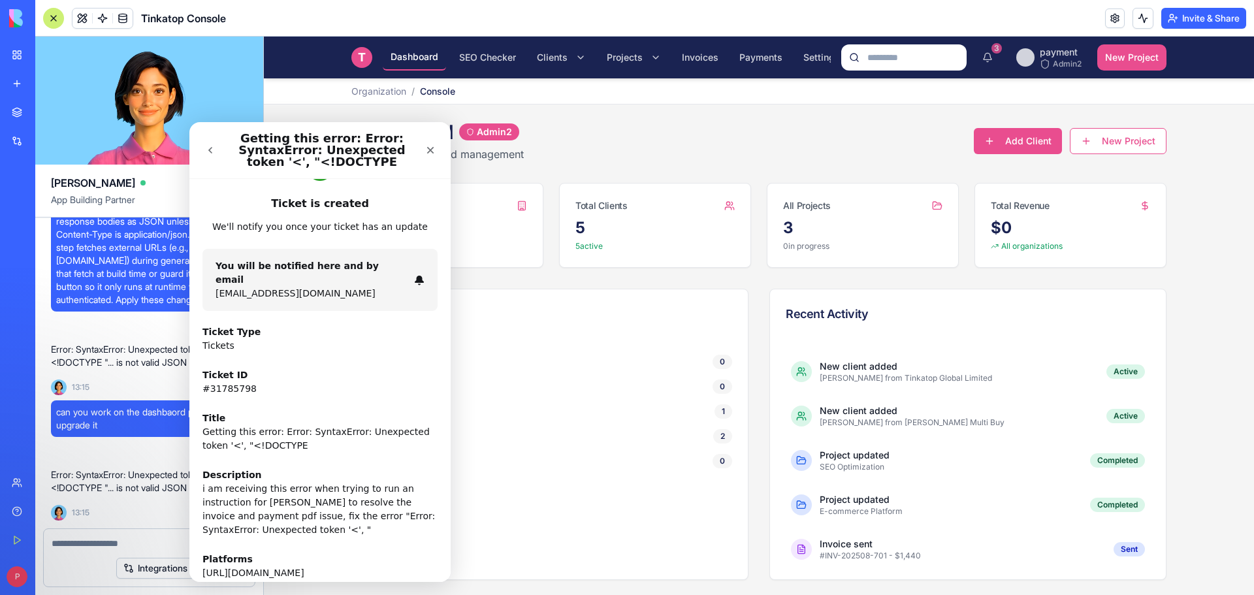
scroll to position [62, 0]
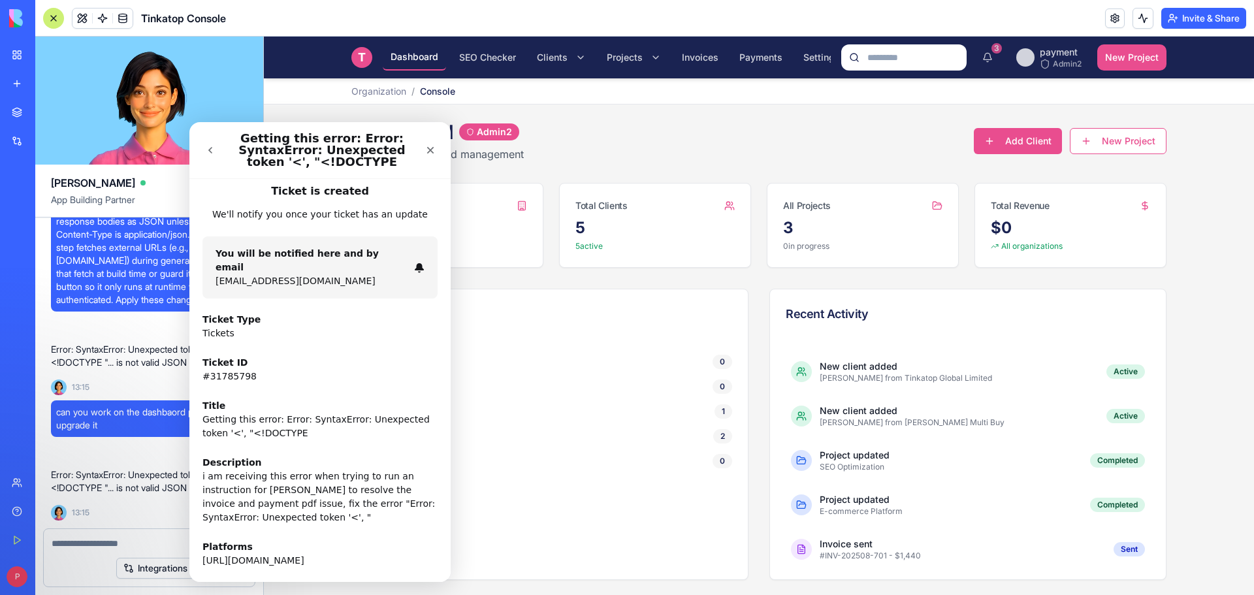
click at [583, 374] on div "Planning 0 In Progress 0 Review 1 Completed 2 On Hold 0" at bounding box center [550, 411] width 396 height 145
click at [430, 146] on icon "Close" at bounding box center [430, 150] width 10 height 10
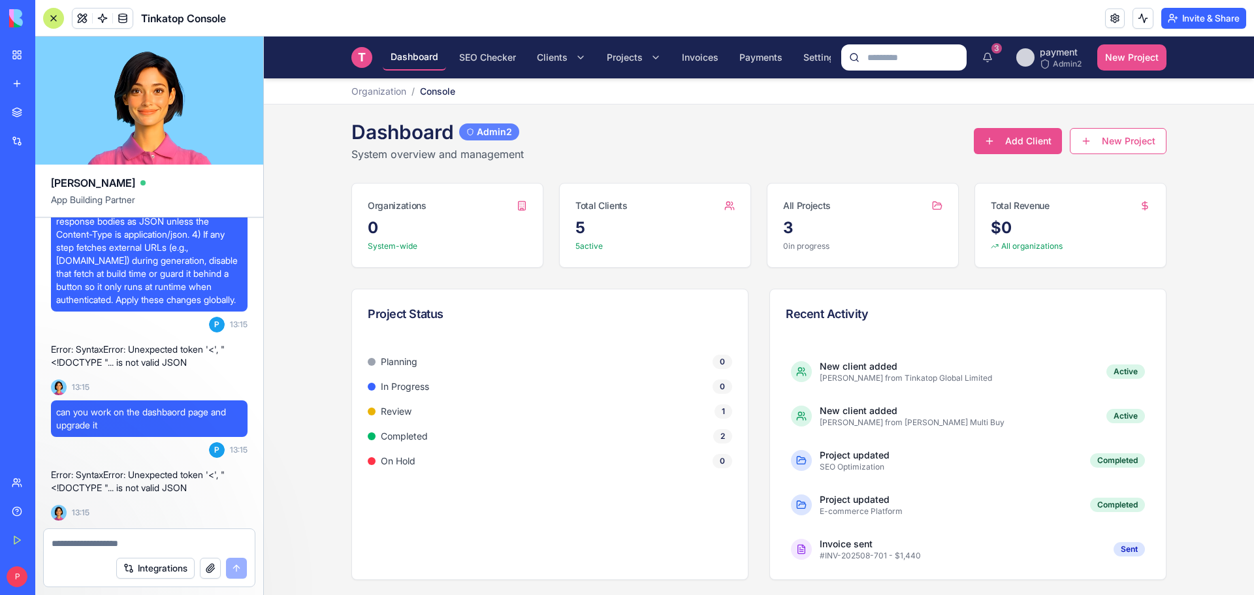
scroll to position [0, 0]
click at [485, 133] on div "Admin2" at bounding box center [489, 131] width 60 height 17
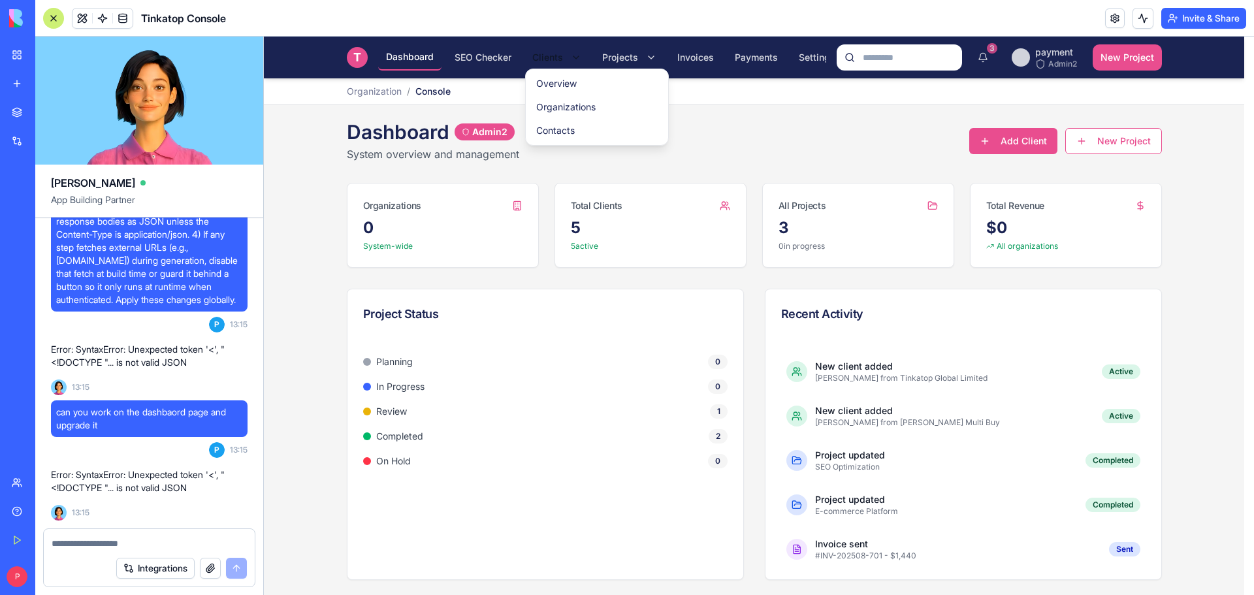
click at [552, 54] on html "T Tinkatop Console Dashboard SEO Checker Clients Projects Invoices Payments Set…" at bounding box center [759, 316] width 990 height 559
click at [573, 82] on link "Overview" at bounding box center [596, 84] width 137 height 24
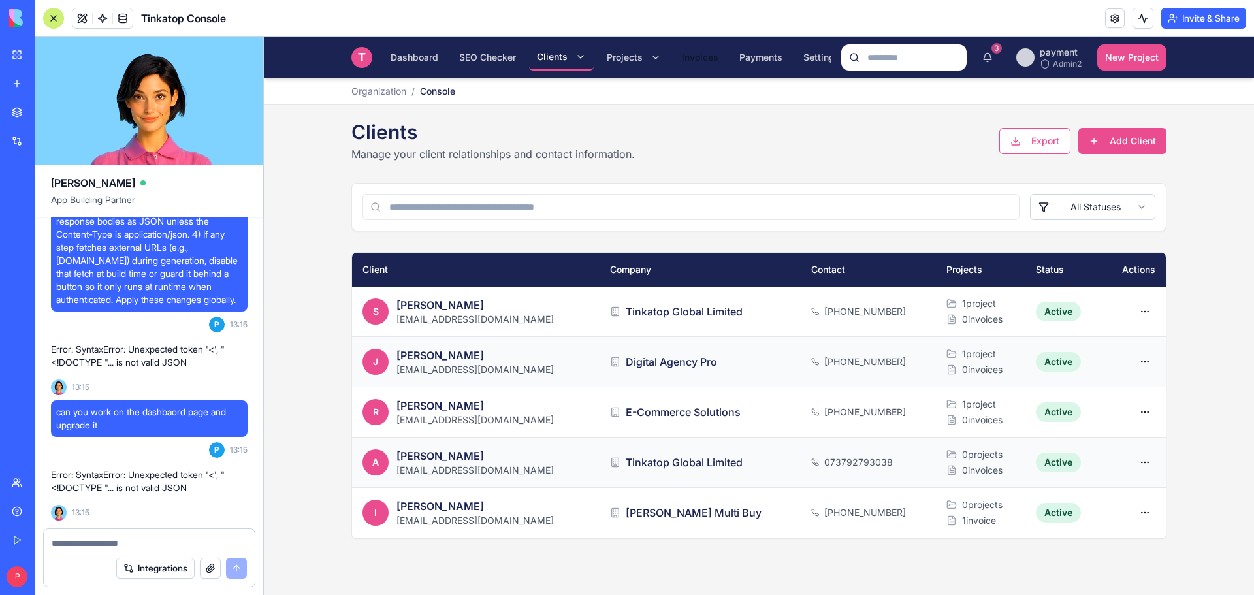
click at [693, 55] on span "Invoices" at bounding box center [700, 57] width 37 height 13
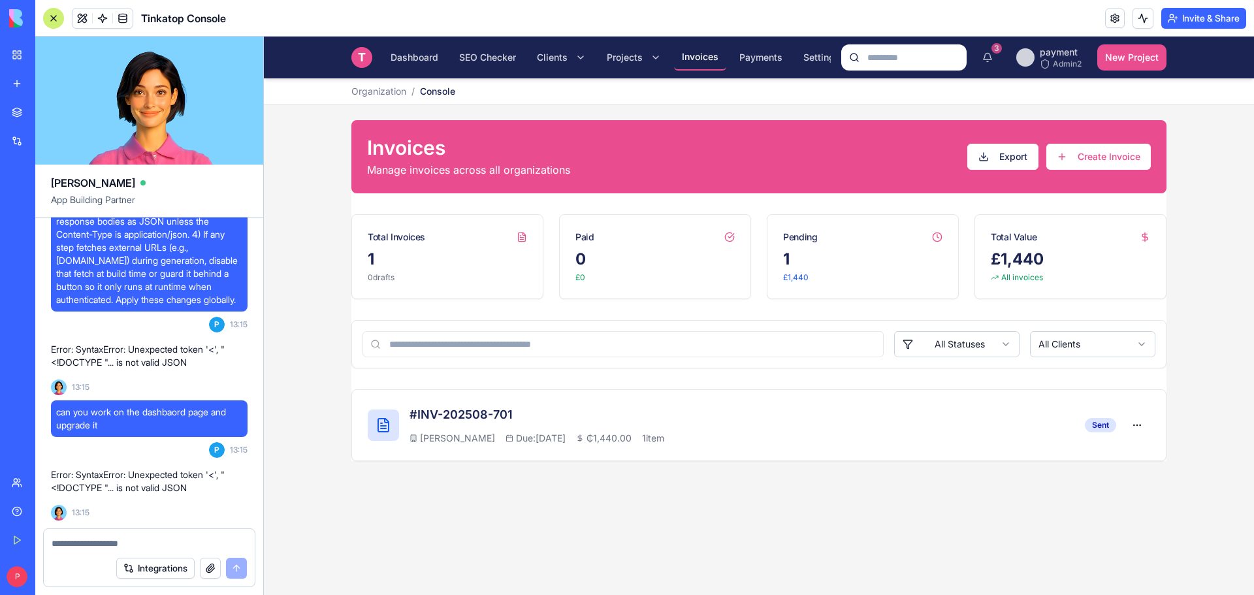
click at [28, 504] on link "Help" at bounding box center [30, 511] width 52 height 26
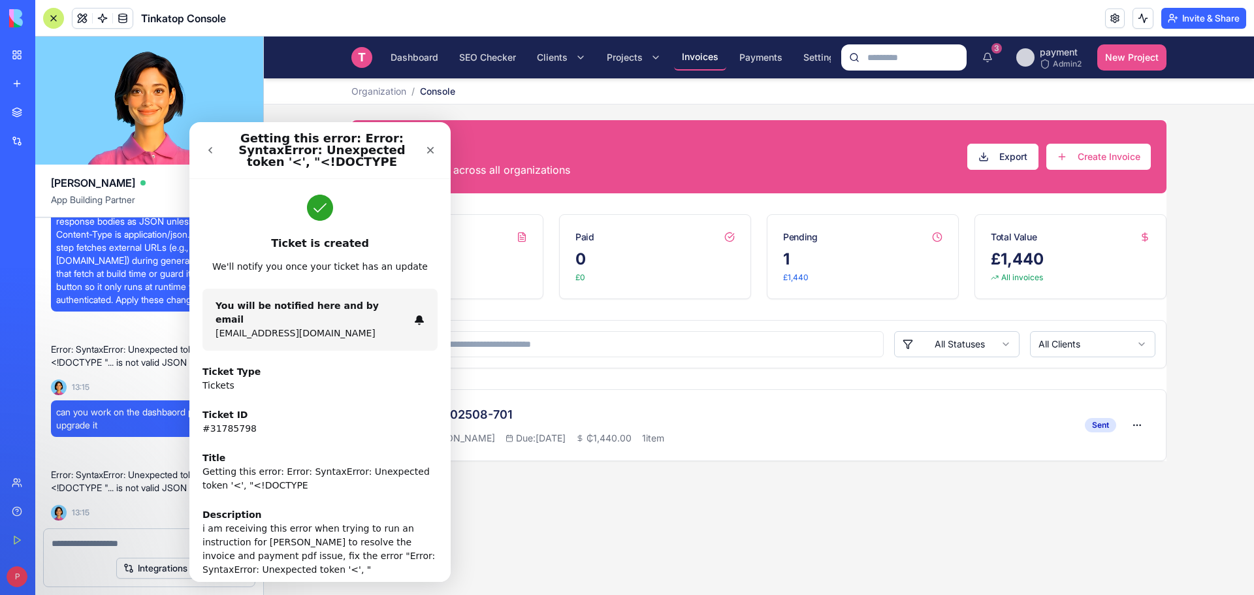
click at [208, 150] on icon "go back" at bounding box center [210, 150] width 4 height 7
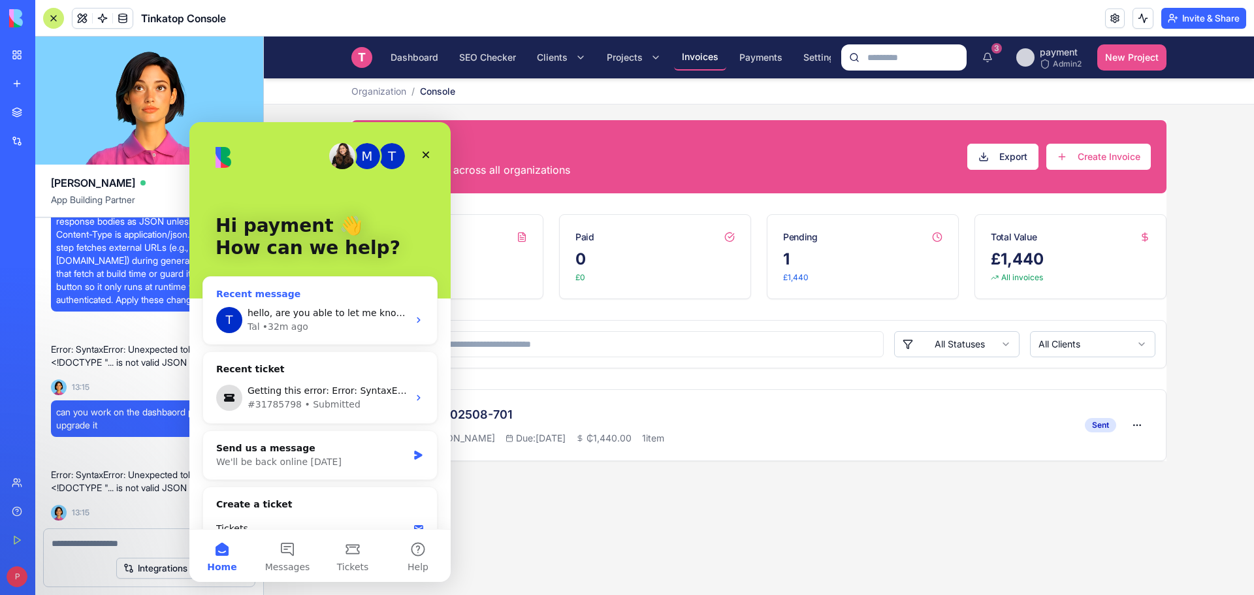
click at [382, 332] on div "Tal • 32m ago" at bounding box center [327, 327] width 161 height 14
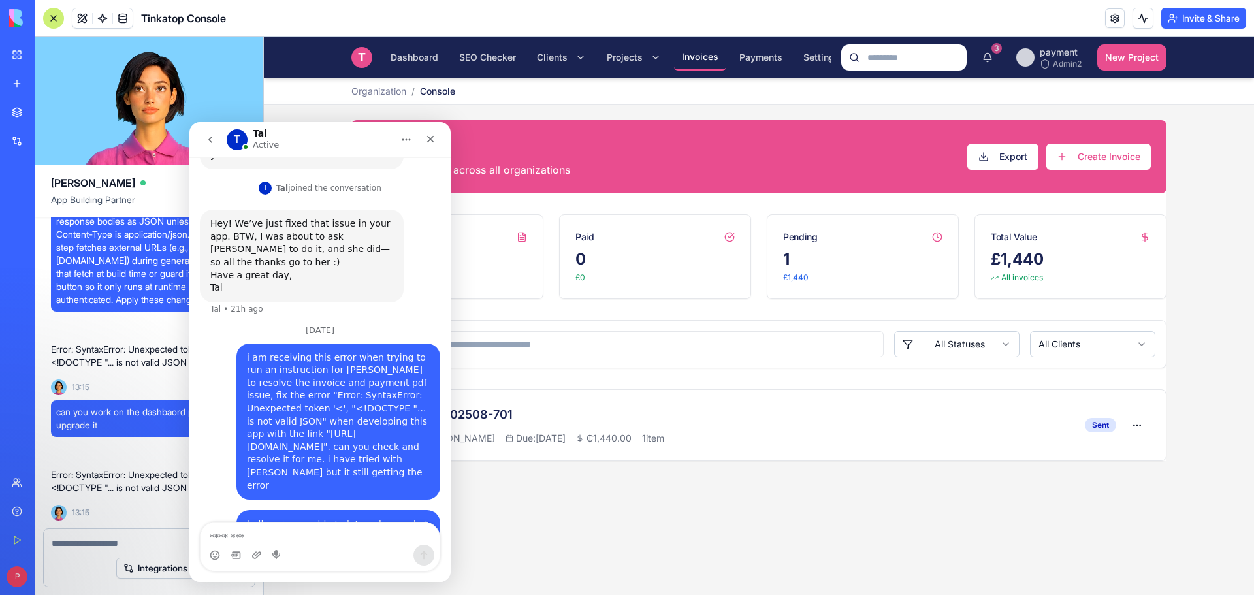
scroll to position [335, 0]
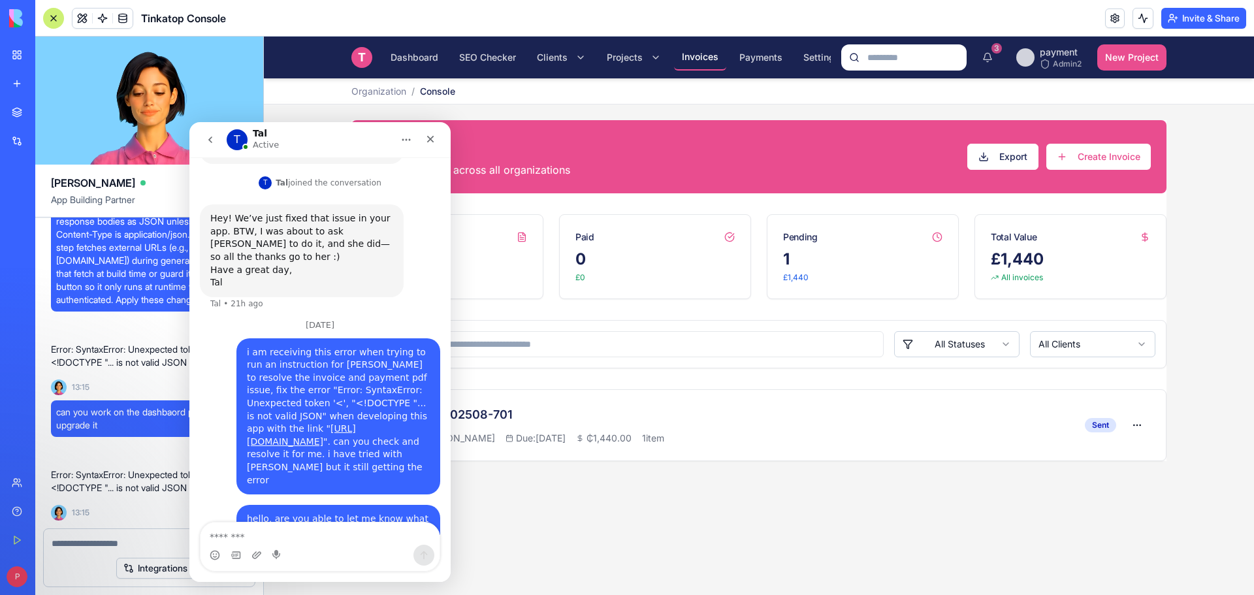
click at [214, 144] on icon "go back" at bounding box center [210, 140] width 10 height 10
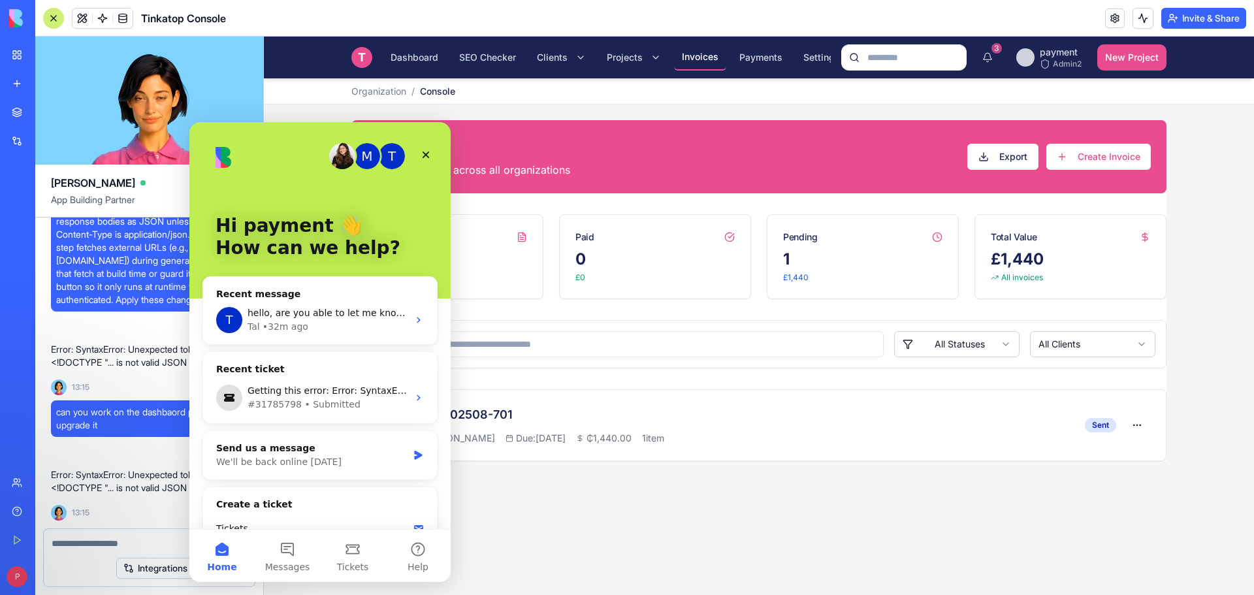
scroll to position [0, 0]
click at [426, 152] on icon "Close" at bounding box center [426, 155] width 10 height 10
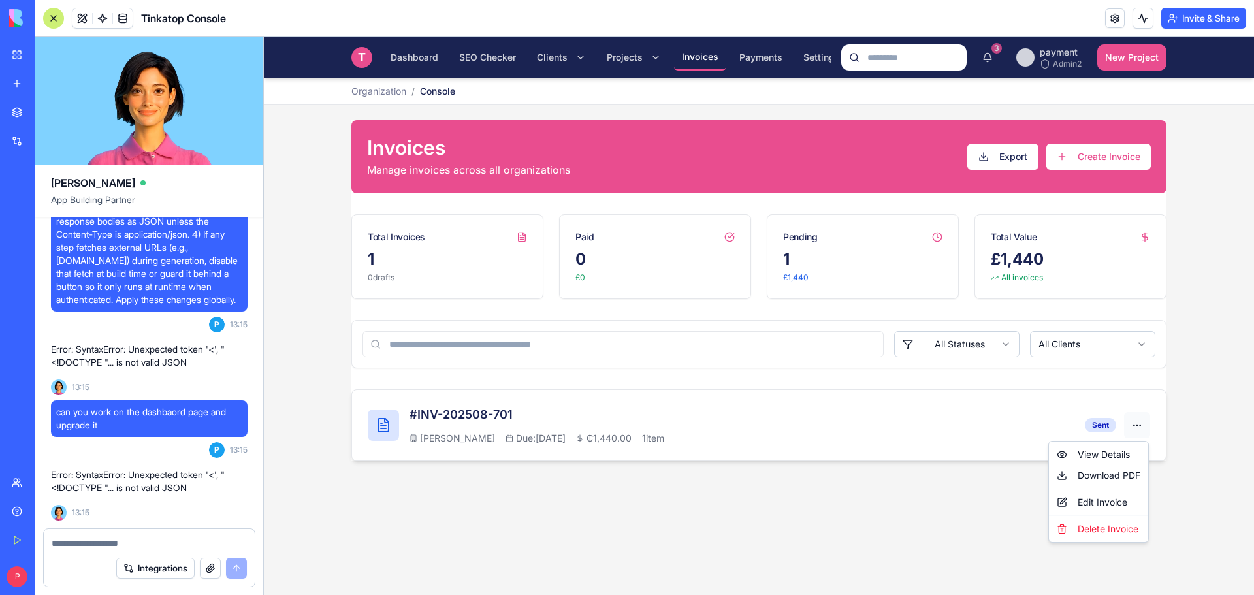
click at [1136, 423] on html "T Tinkatop Console Dashboard SEO Checker Clients Projects Invoices Payments Set…" at bounding box center [759, 316] width 990 height 558
click at [1094, 479] on div "Download PDF" at bounding box center [1098, 475] width 94 height 21
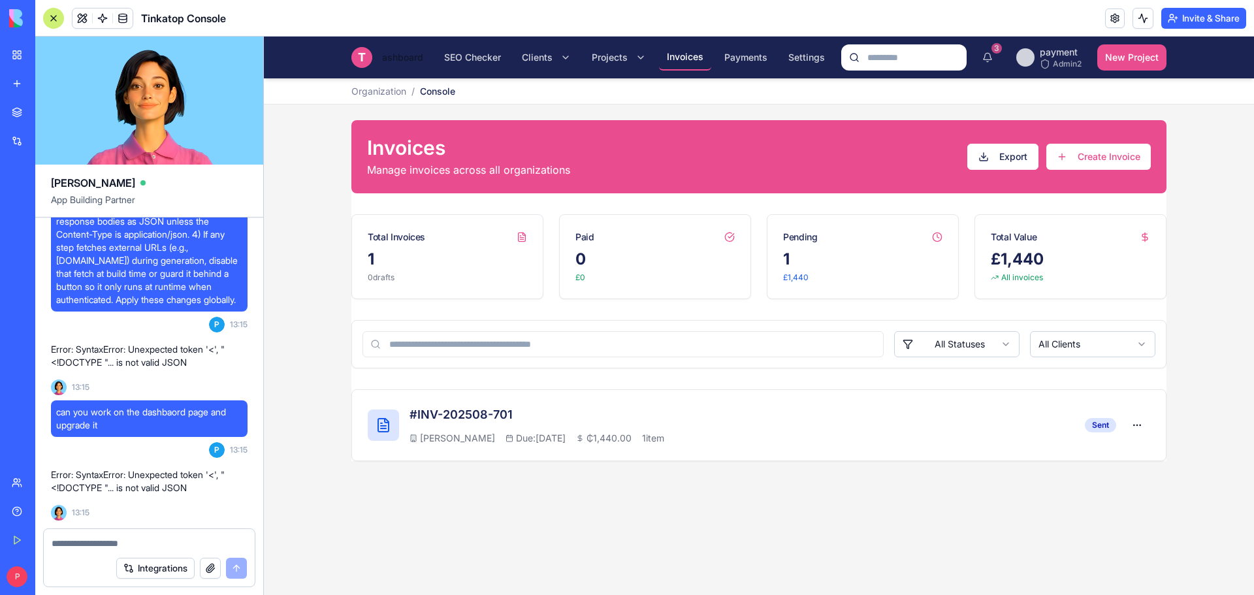
click at [412, 56] on span "Dashboard" at bounding box center [399, 57] width 48 height 13
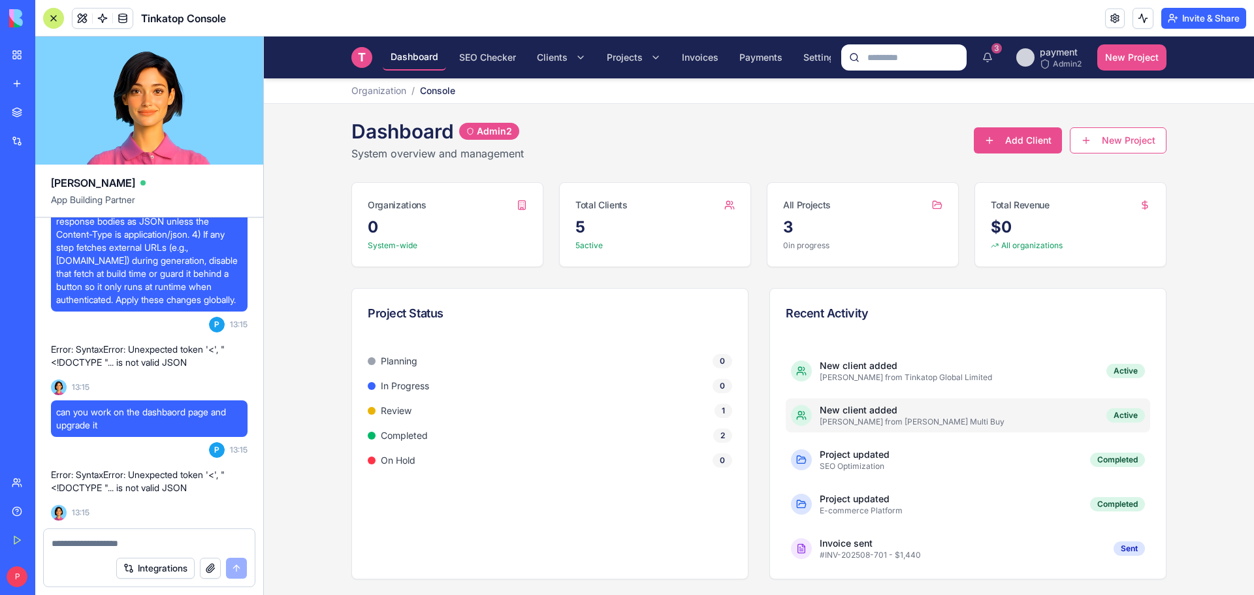
scroll to position [3, 0]
click at [20, 515] on link "Help" at bounding box center [30, 511] width 52 height 26
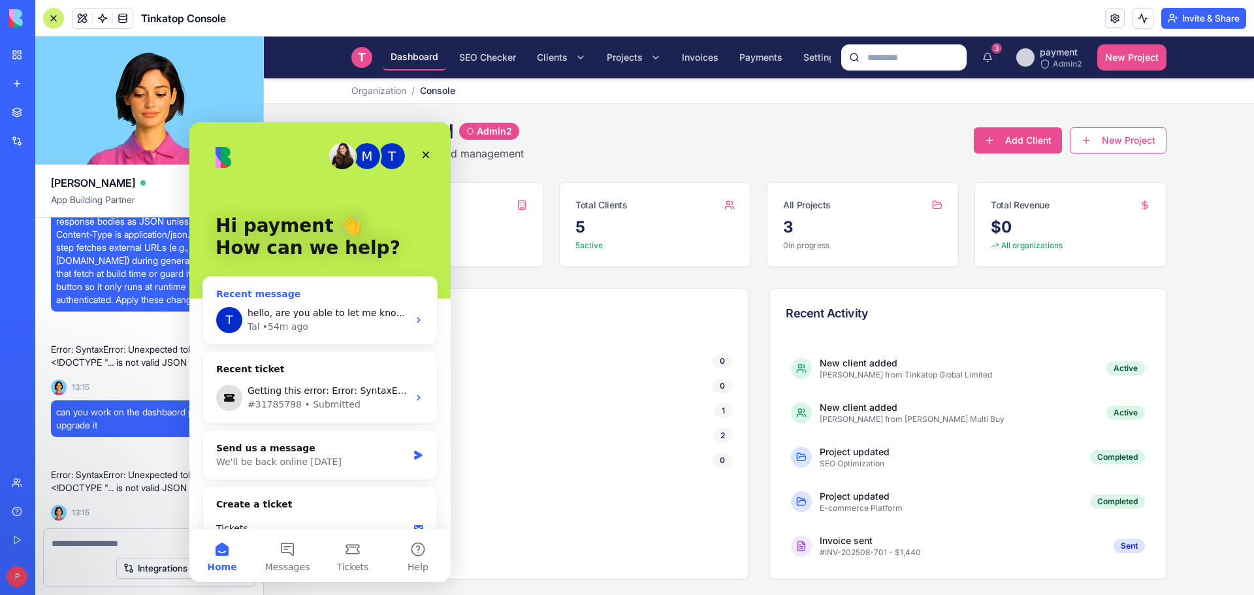
click at [319, 322] on div "Tal • 54m ago" at bounding box center [327, 327] width 161 height 14
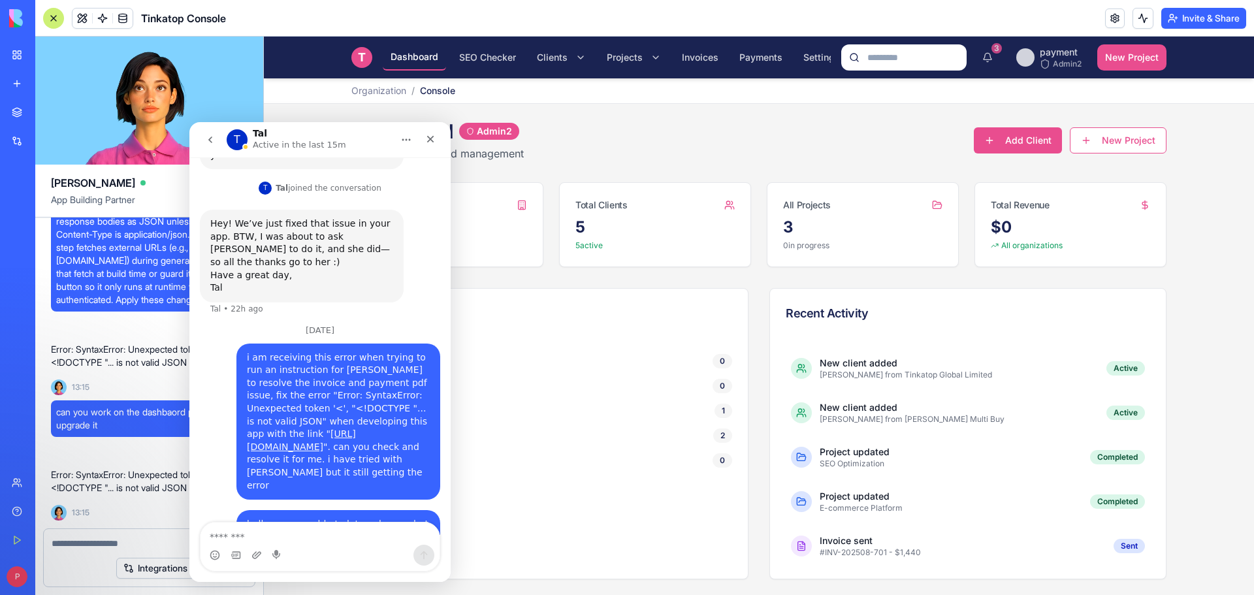
scroll to position [335, 0]
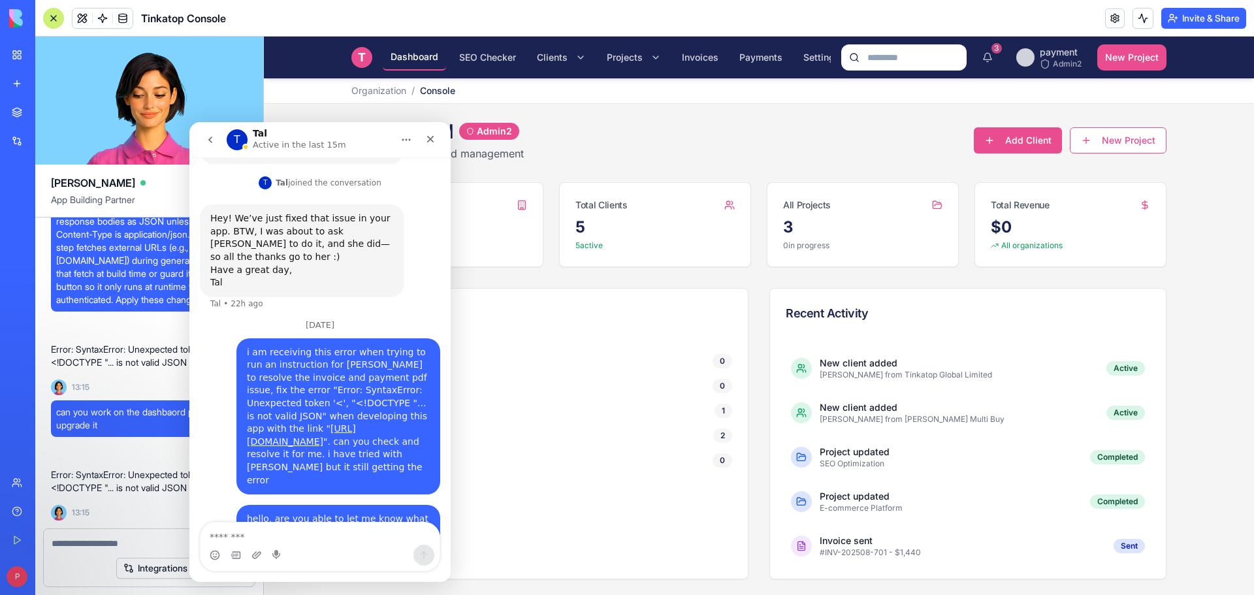
click at [214, 138] on icon "go back" at bounding box center [210, 140] width 10 height 10
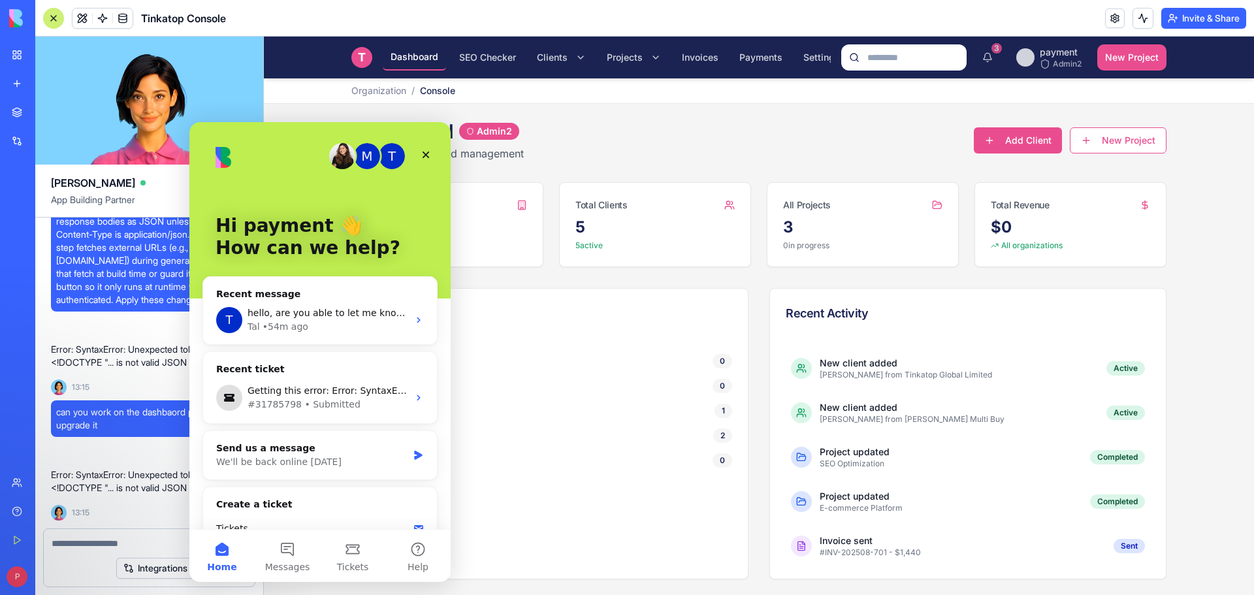
click at [84, 489] on p "Error: SyntaxError: Unexpected token '<', "<!DOCTYPE "... is not valid JSON" at bounding box center [149, 481] width 197 height 26
click at [429, 152] on icon "Close" at bounding box center [426, 155] width 7 height 7
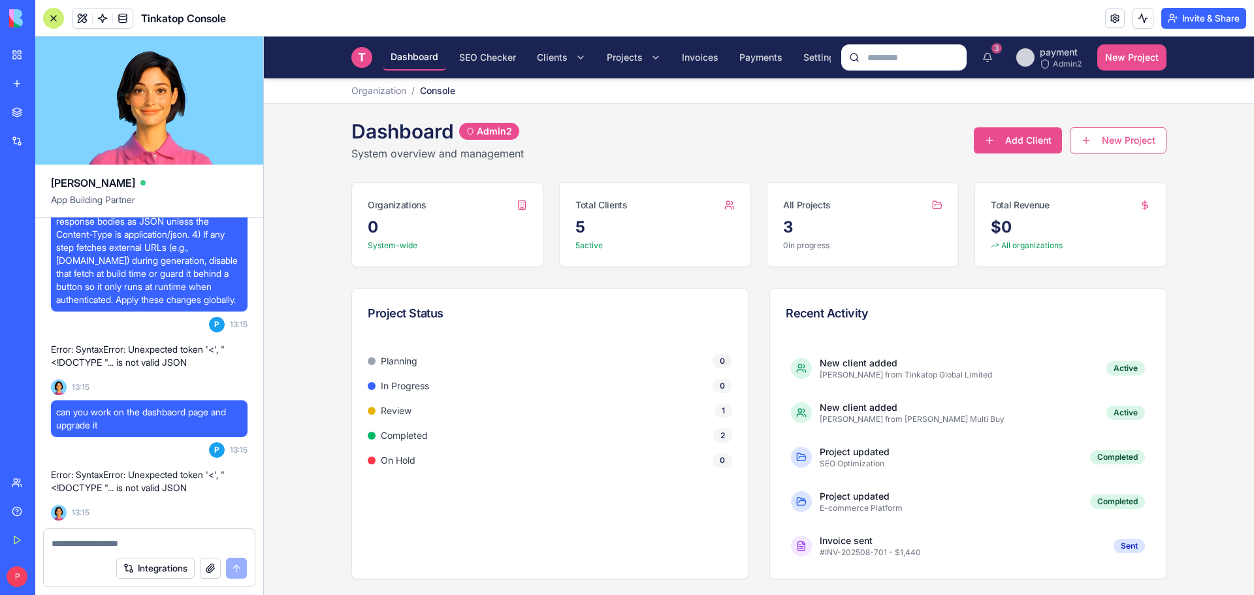
scroll to position [0, 15]
click at [985, 54] on button "3" at bounding box center [987, 57] width 26 height 26
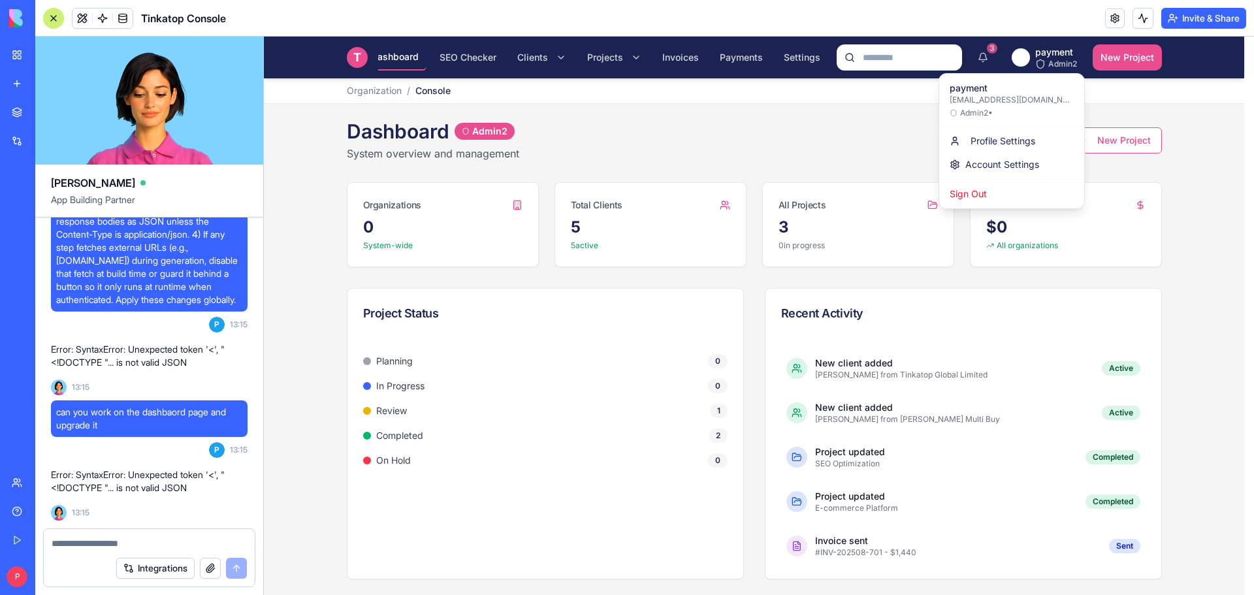
click at [1059, 57] on html "T Tinkatop Console Dashboard SEO Checker Clients Projects Invoices Payments Set…" at bounding box center [759, 315] width 990 height 559
click at [1019, 138] on div "Profile Settings" at bounding box center [1012, 141] width 140 height 24
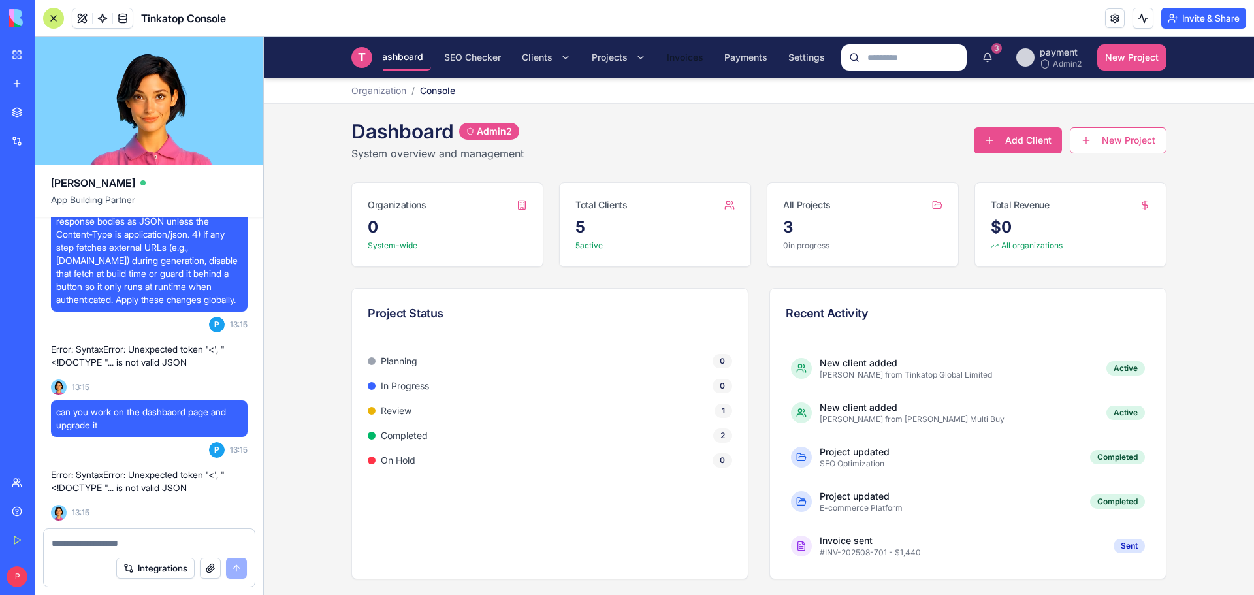
click at [667, 51] on span "Invoices" at bounding box center [685, 57] width 37 height 13
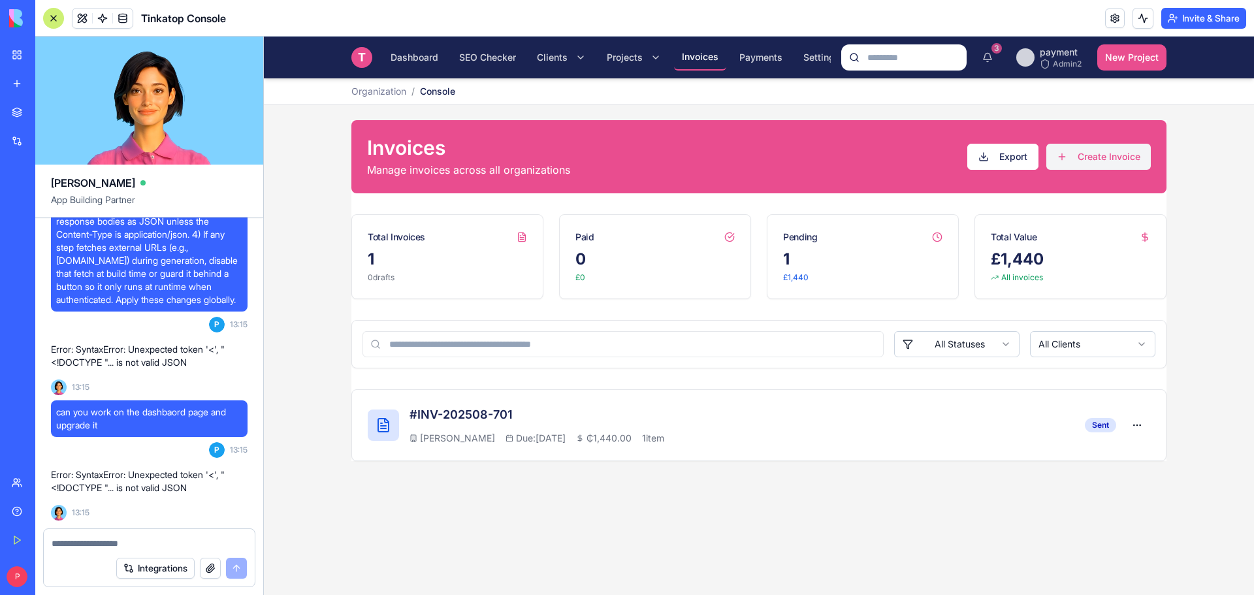
click at [1077, 160] on button "Create Invoice" at bounding box center [1098, 157] width 104 height 26
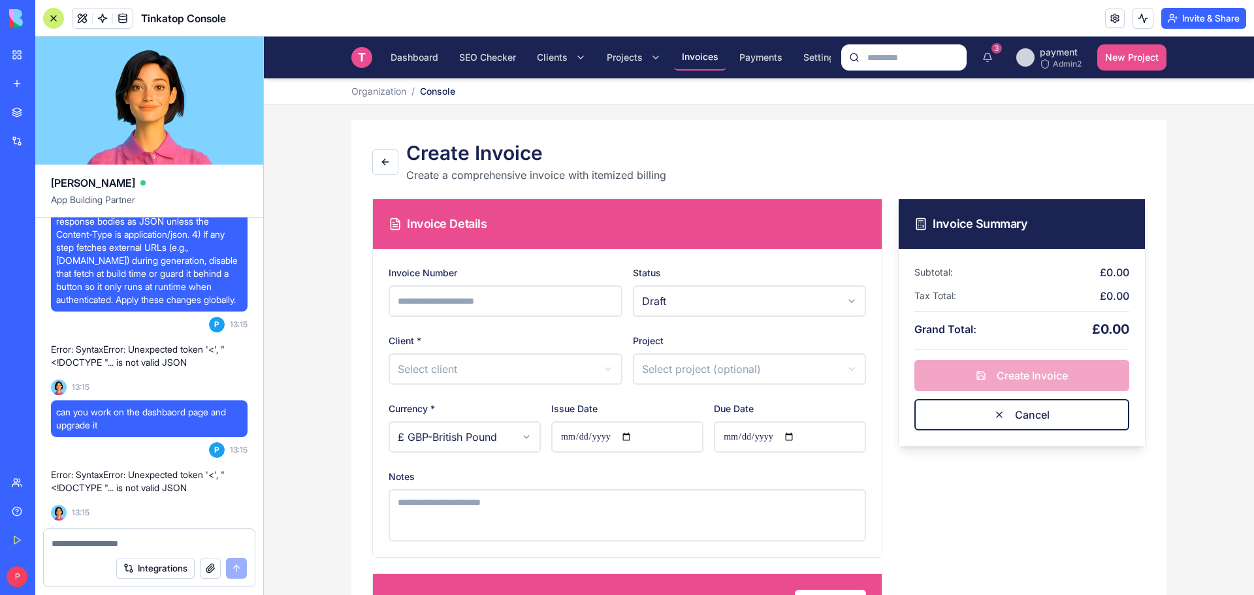
click at [44, 80] on div "New app" at bounding box center [39, 83] width 17 height 13
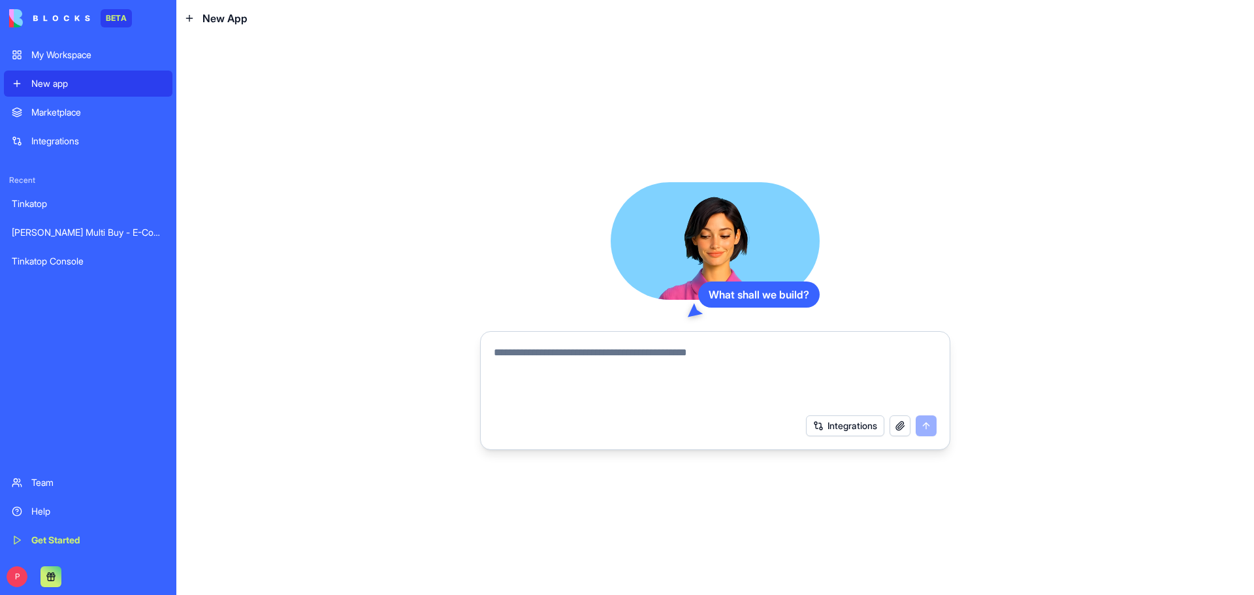
click at [19, 509] on link "Help" at bounding box center [88, 511] width 168 height 26
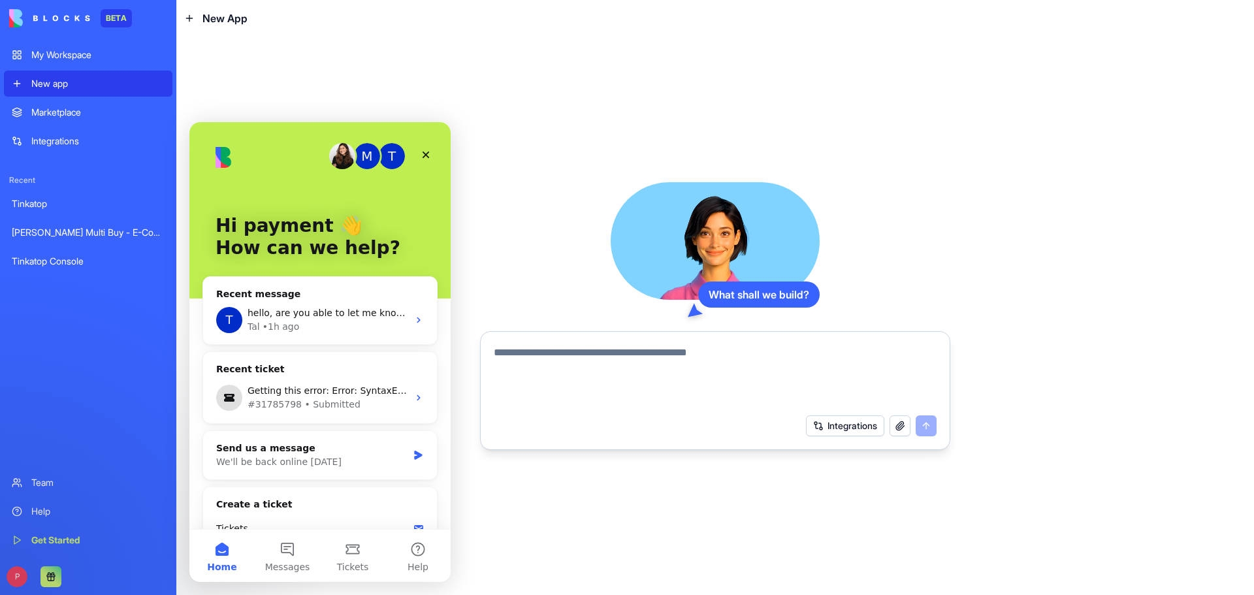
click at [27, 512] on link "Help" at bounding box center [88, 511] width 168 height 26
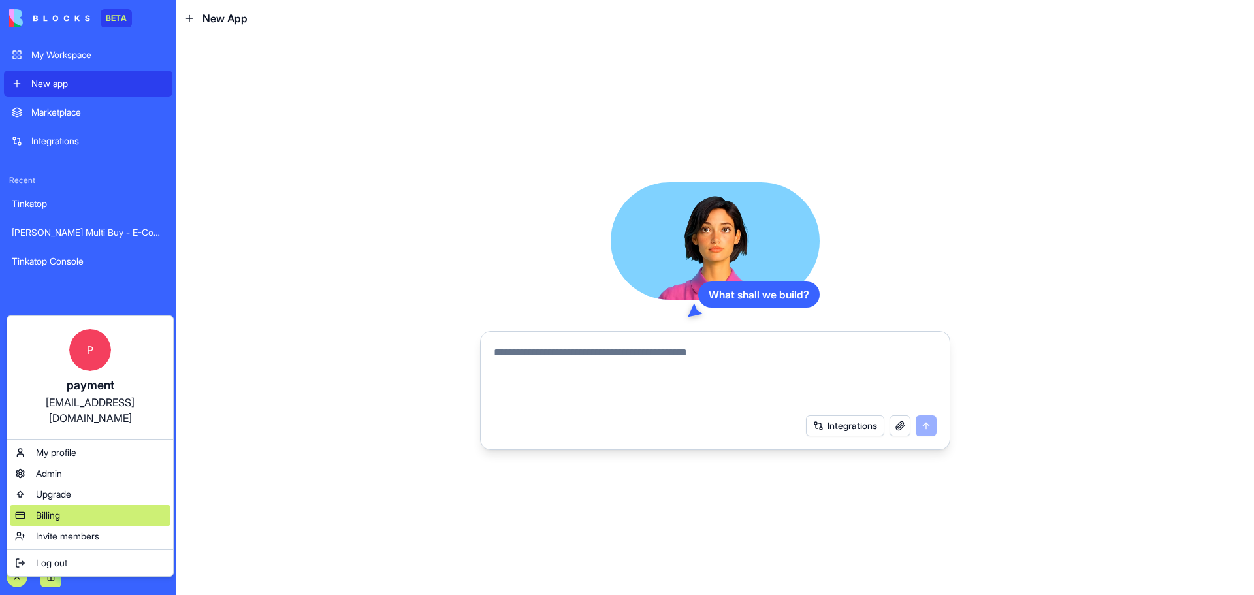
click at [74, 505] on div "Billing" at bounding box center [90, 515] width 161 height 21
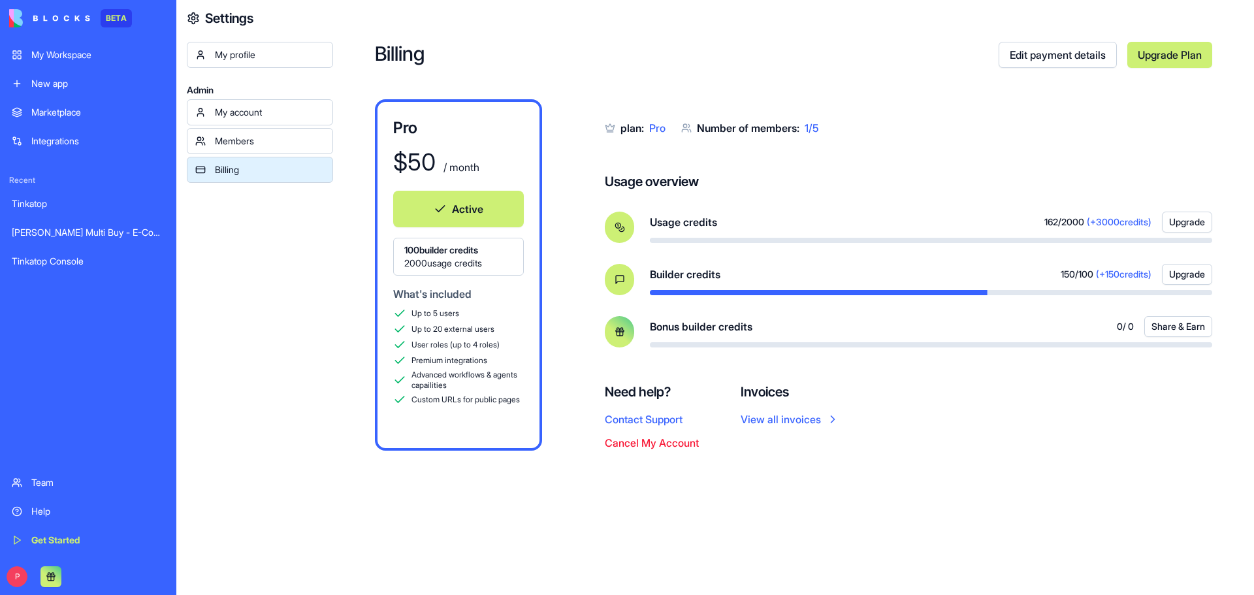
click at [1080, 278] on span "150 / 100" at bounding box center [1077, 274] width 33 height 13
drag, startPoint x: 692, startPoint y: 295, endPoint x: 583, endPoint y: 292, distance: 109.1
click at [682, 295] on div "Usage overview Usage credits 162 / 2000 (+ 3000 credits) Upgrade Builder credit…" at bounding box center [908, 259] width 607 height 175
click at [449, 259] on span "2000 usage credits" at bounding box center [458, 263] width 108 height 13
click at [426, 212] on button "Active" at bounding box center [458, 209] width 131 height 37
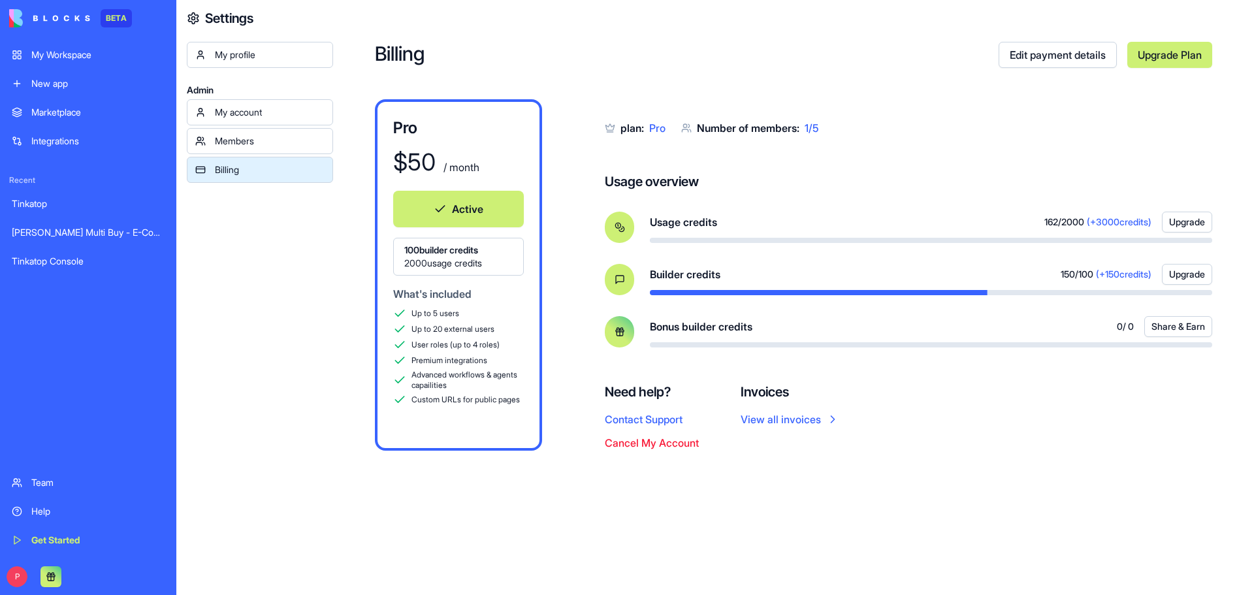
click at [39, 79] on div "New app" at bounding box center [97, 83] width 133 height 13
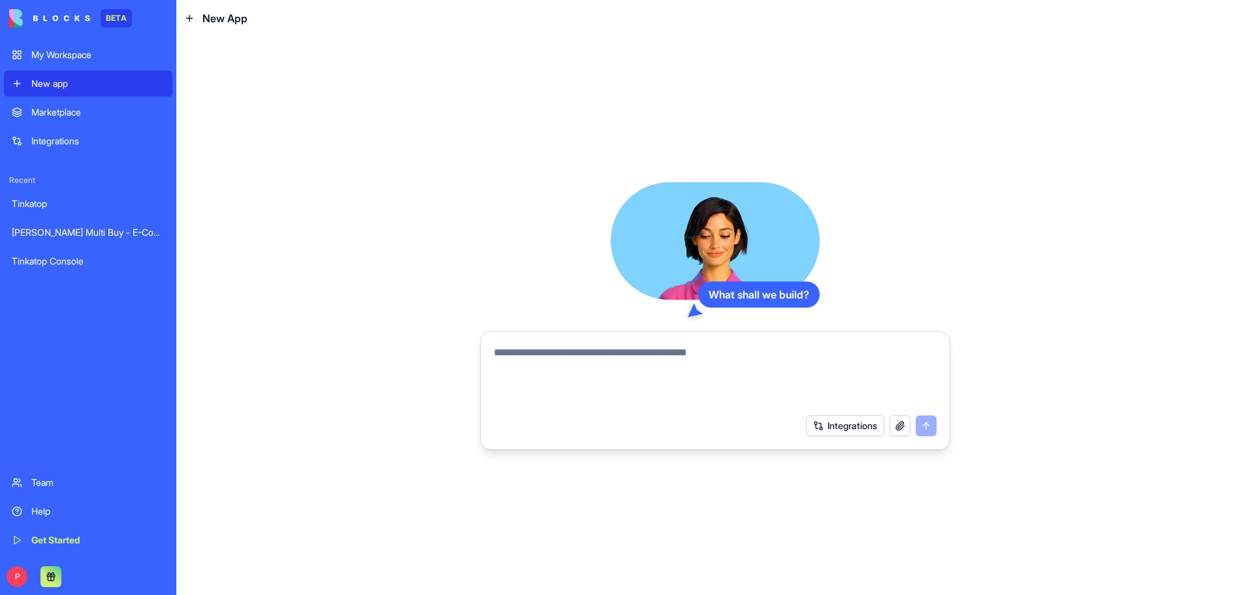
click at [75, 54] on div "My Workspace" at bounding box center [97, 54] width 133 height 13
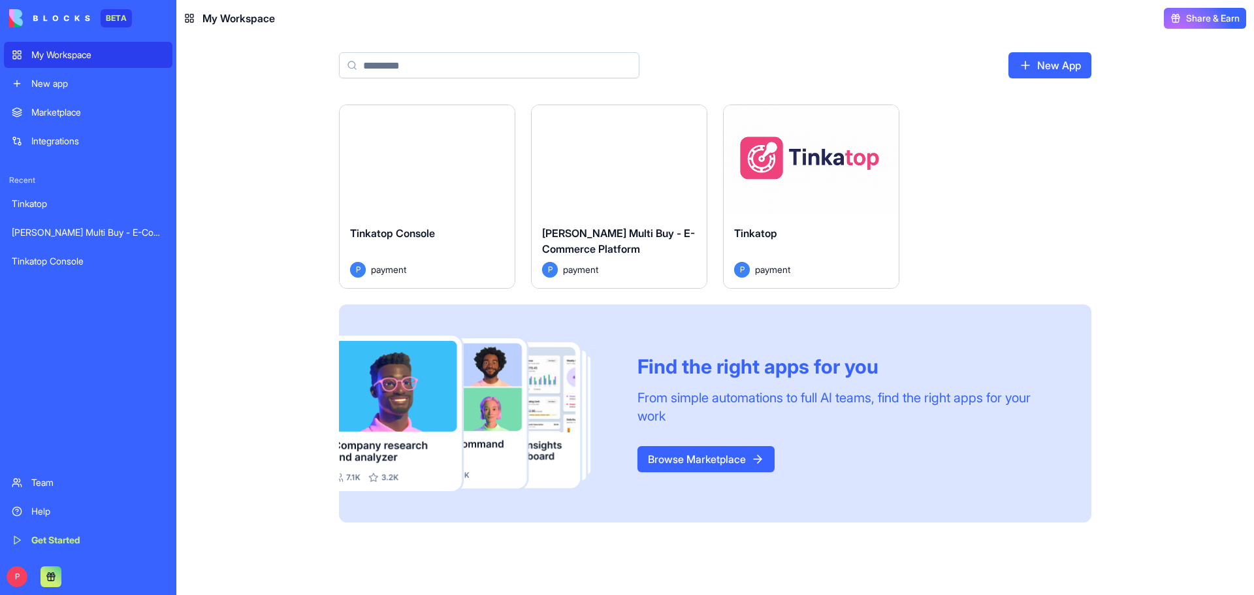
click at [648, 161] on button "Launch" at bounding box center [619, 160] width 98 height 26
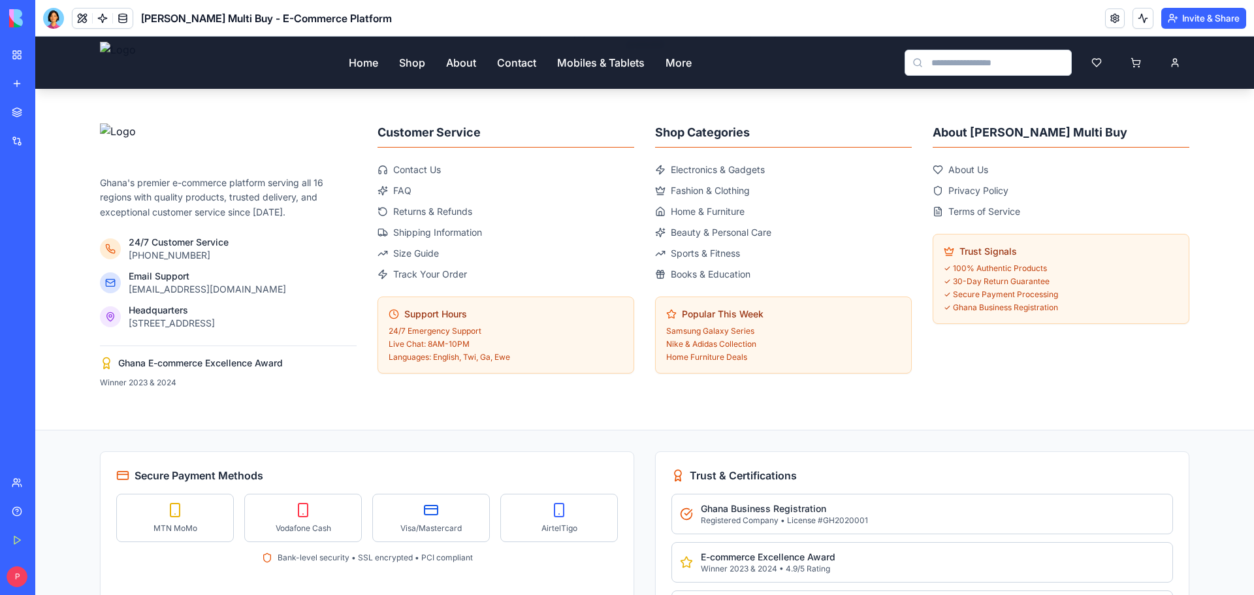
scroll to position [1715, 0]
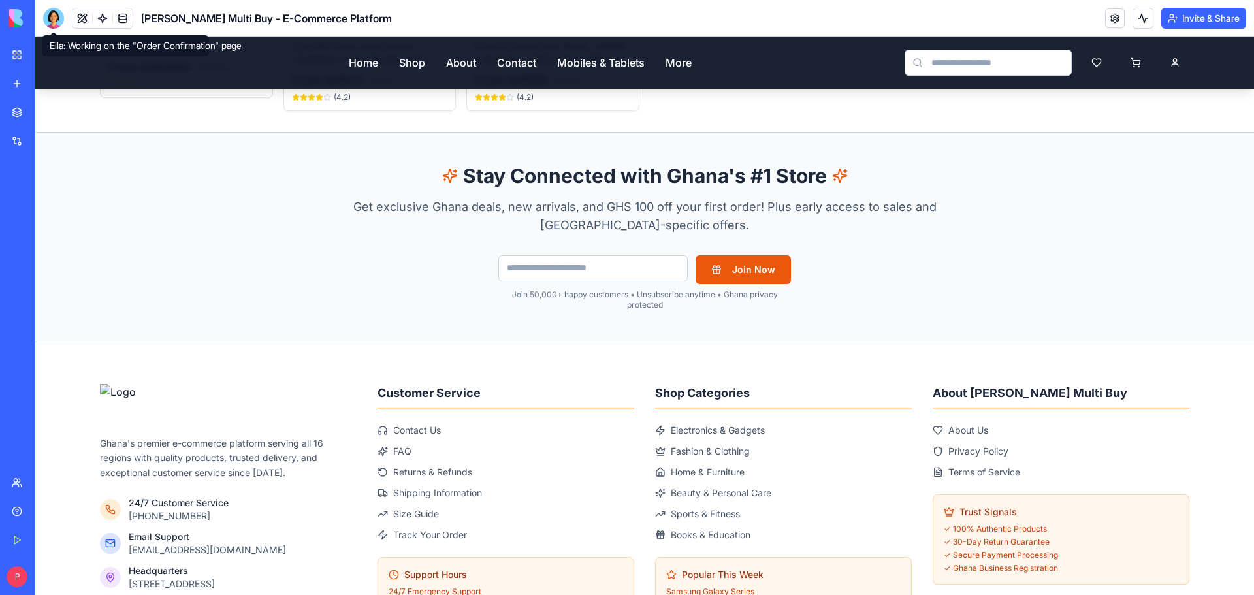
click at [52, 18] on div at bounding box center [53, 18] width 21 height 21
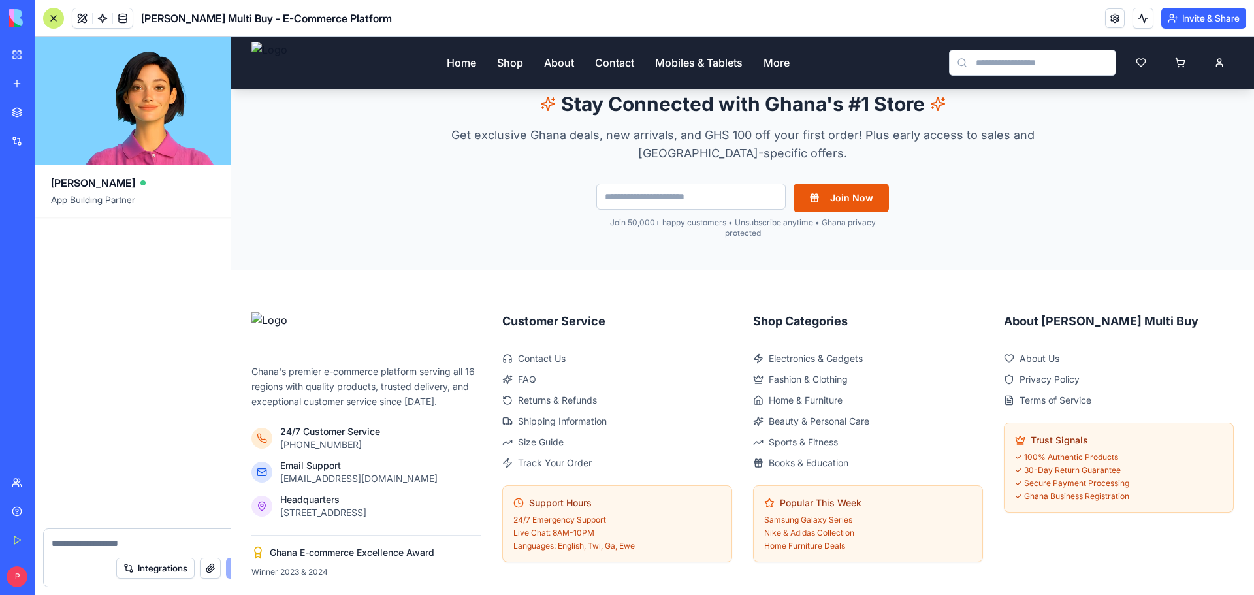
scroll to position [35269, 0]
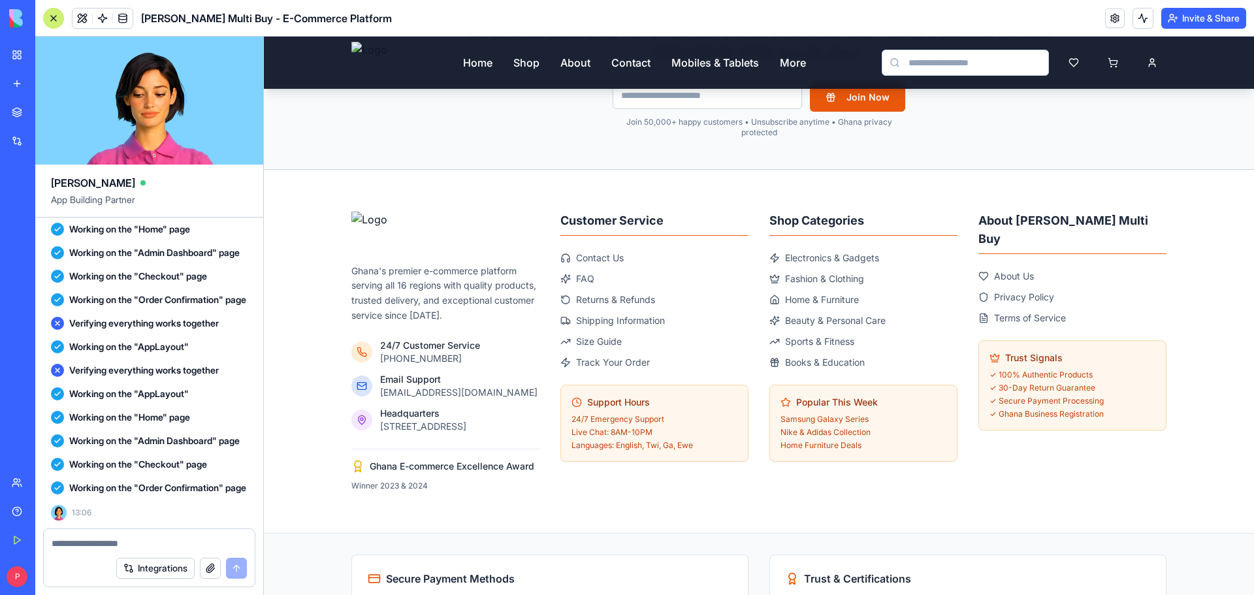
click at [140, 542] on textarea at bounding box center [149, 543] width 195 height 13
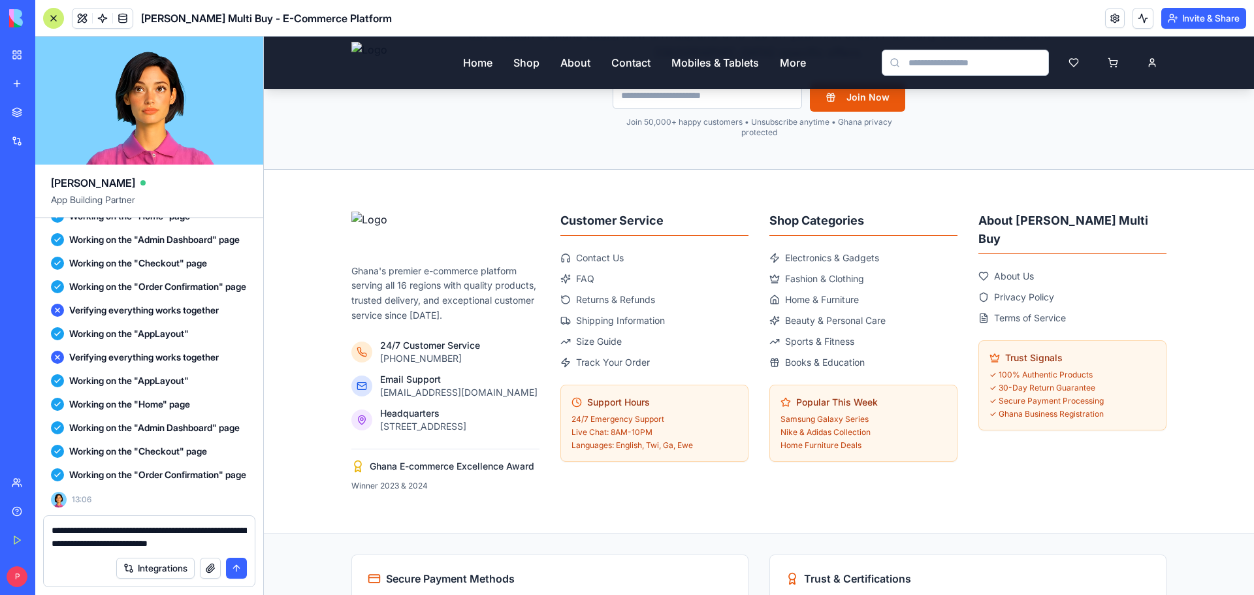
type textarea "**********"
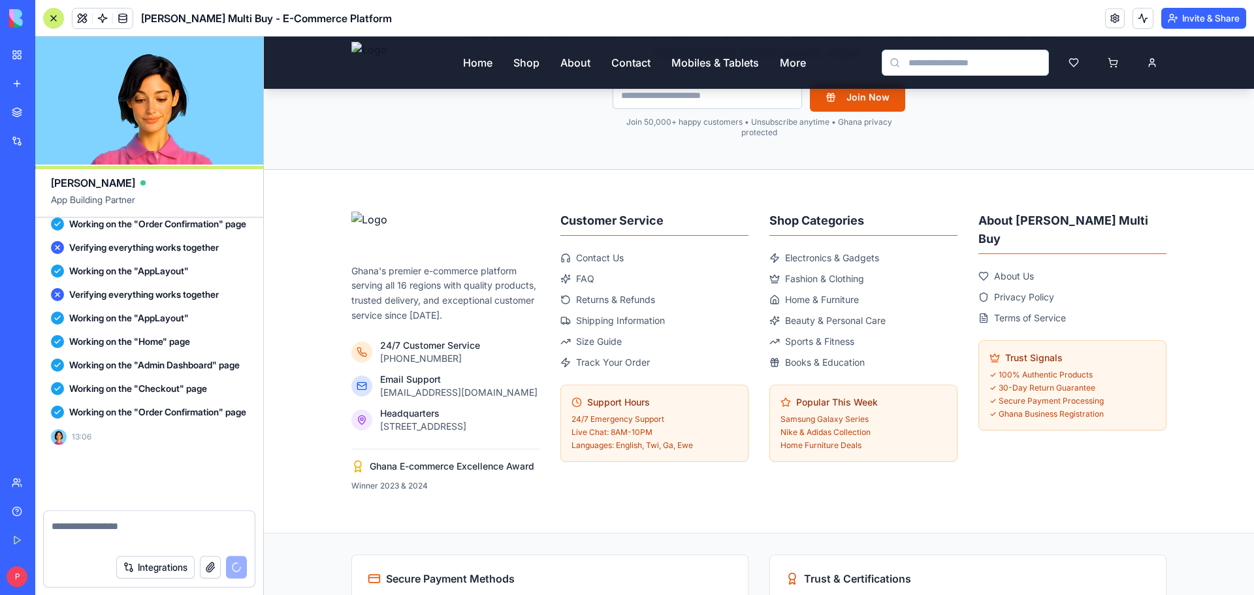
scroll to position [35345, 0]
